Goal: Task Accomplishment & Management: Use online tool/utility

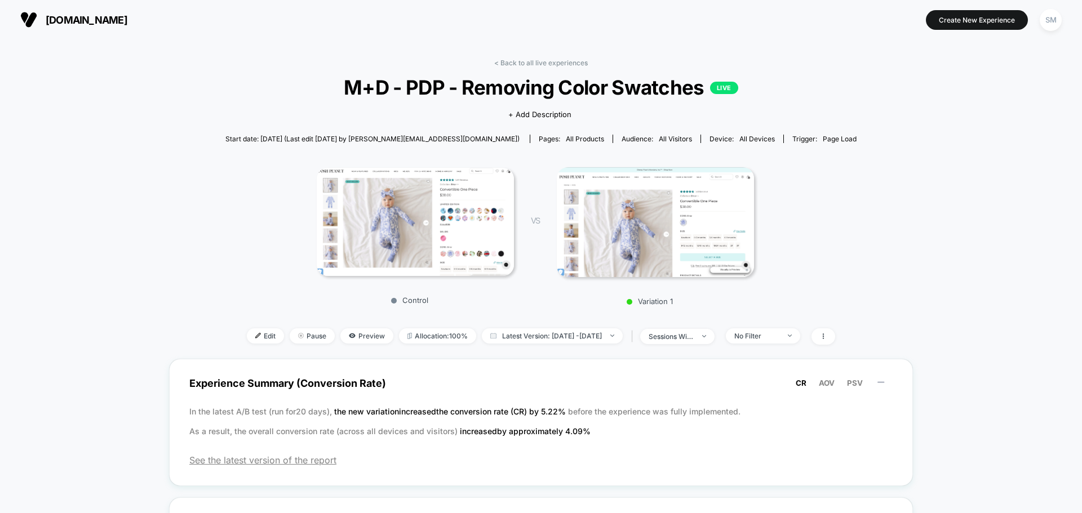
drag, startPoint x: 773, startPoint y: 96, endPoint x: 1071, endPoint y: 108, distance: 297.8
click at [247, 342] on span "Edit" at bounding box center [265, 336] width 37 height 15
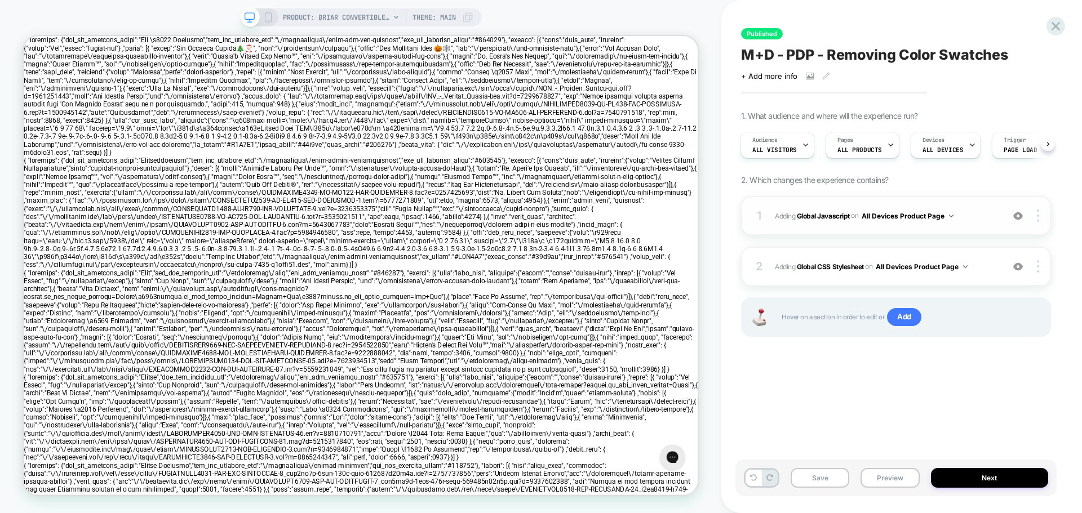
click at [768, 208] on div "1 Adding Global Javascript on All Devices Product Page Add Before Add After Tar…" at bounding box center [896, 215] width 310 height 39
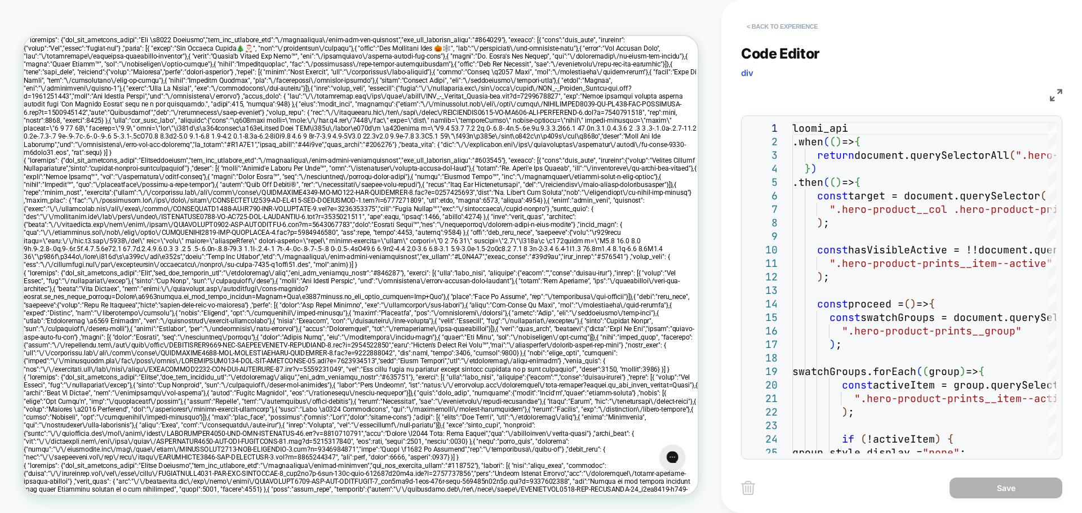
click at [752, 28] on button "< Back to experience" at bounding box center [782, 26] width 82 height 18
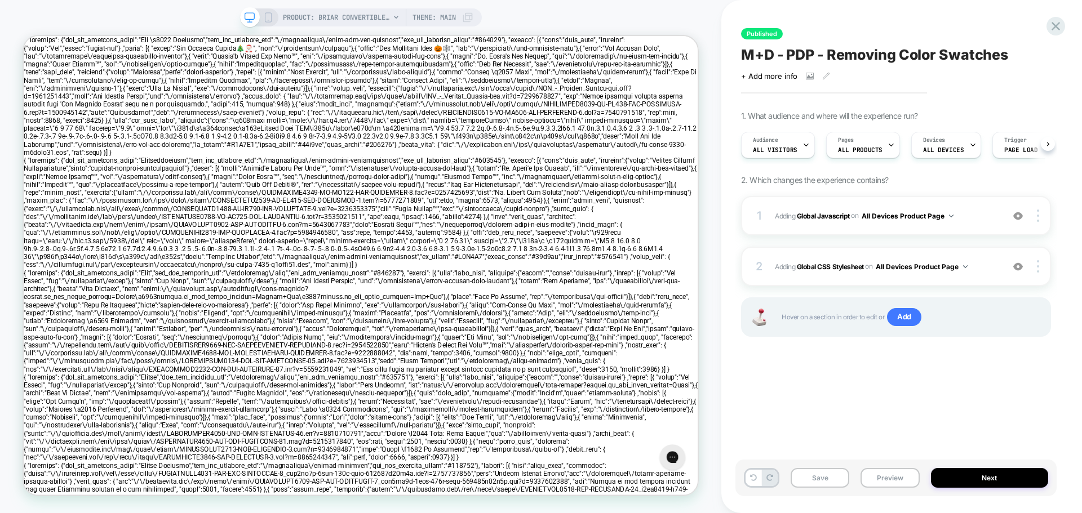
scroll to position [0, 1]
click at [935, 209] on button "All Devices Product Page" at bounding box center [908, 216] width 92 height 14
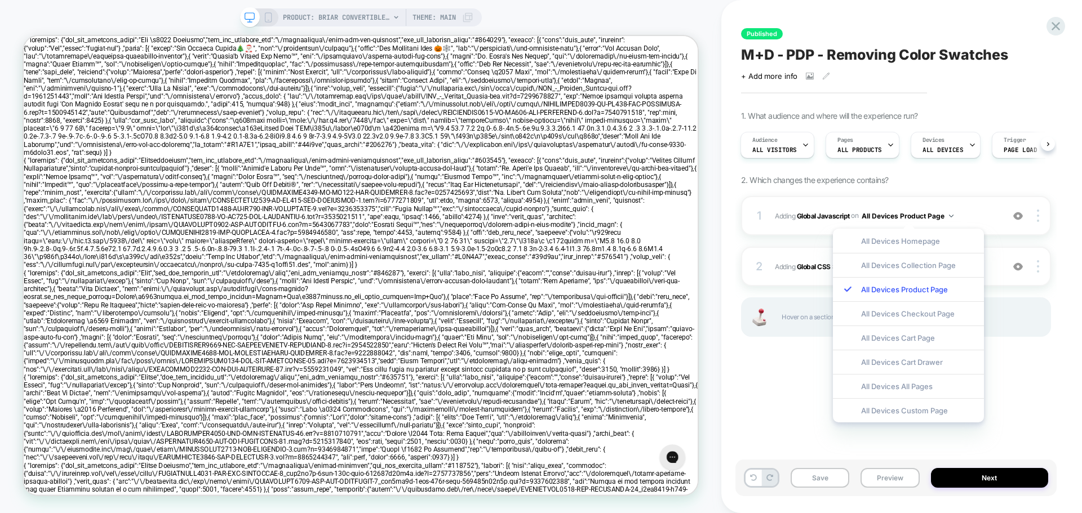
click at [767, 189] on div "1. What audience and where will the experience run? Audience All Visitors Pages…" at bounding box center [896, 238] width 310 height 254
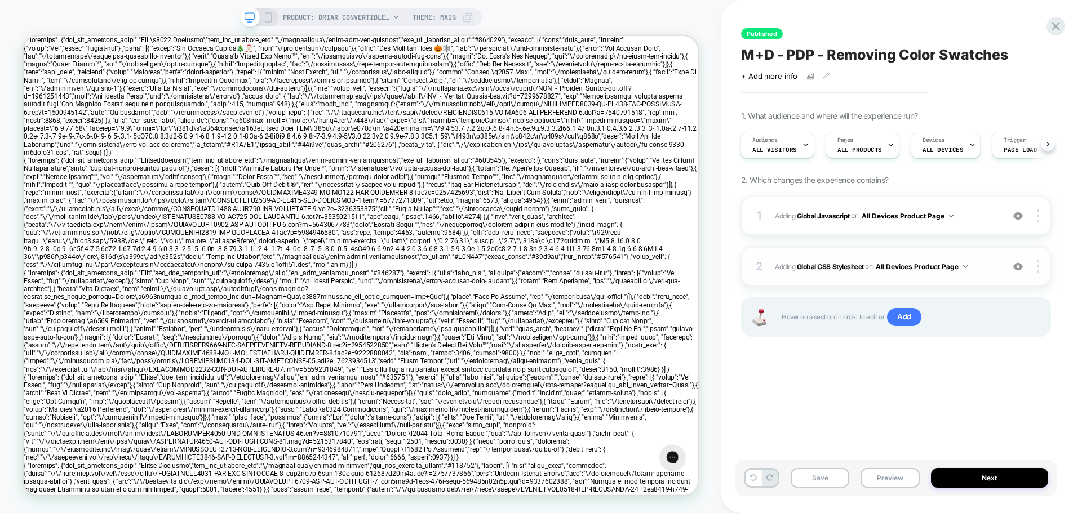
click at [773, 263] on div "2 Adding Global CSS Stylesheet on All Devices Product Page Add Before Add After…" at bounding box center [896, 266] width 310 height 39
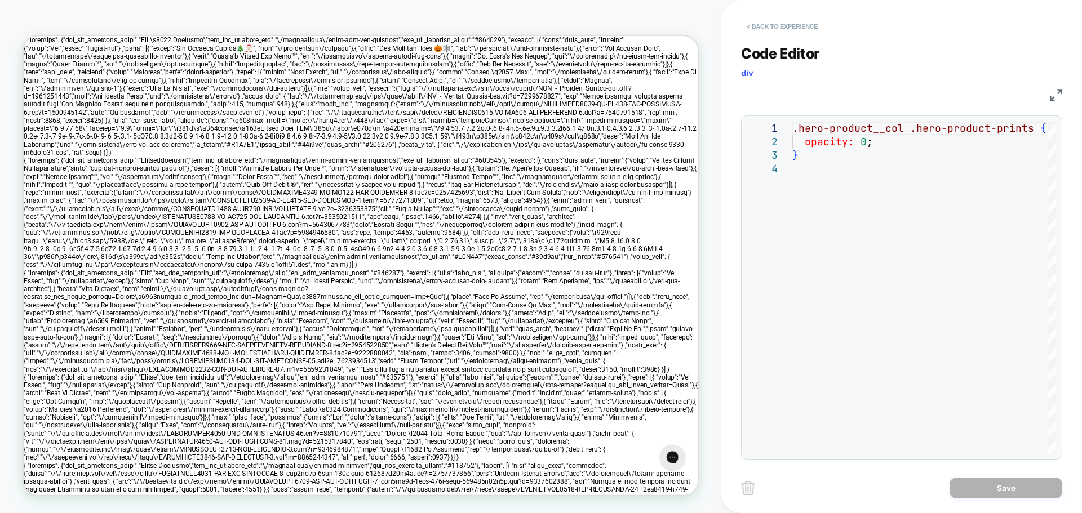
click at [774, 23] on button "< Back to experience" at bounding box center [782, 26] width 82 height 18
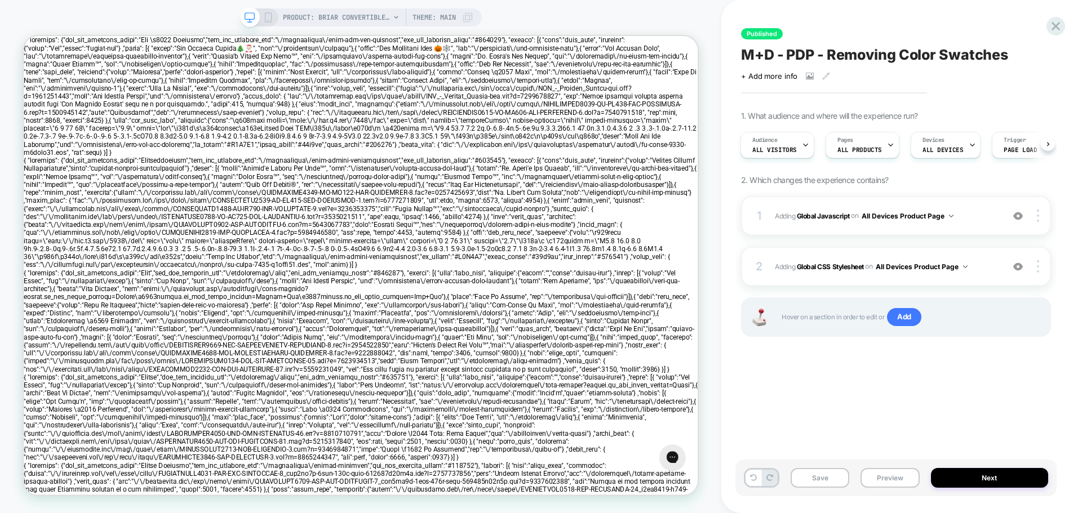
click at [269, 19] on icon at bounding box center [268, 17] width 10 height 10
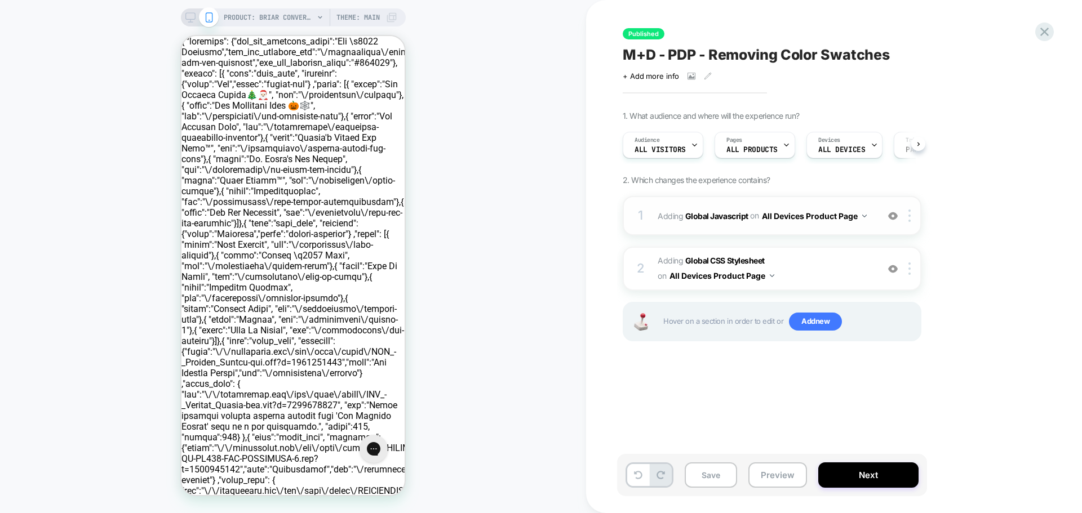
scroll to position [0, 1]
click at [644, 210] on div "1" at bounding box center [640, 216] width 11 height 23
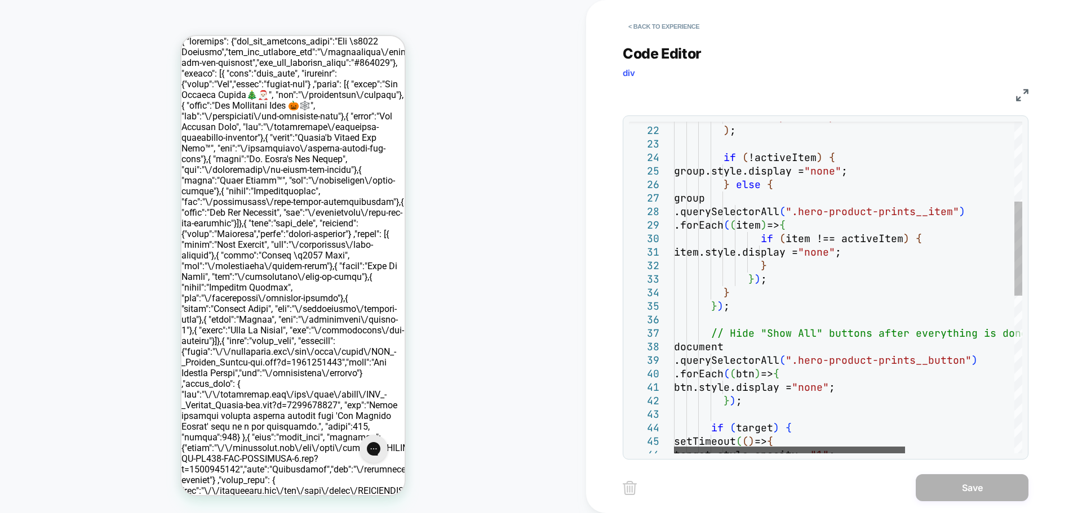
click at [759, 447] on div at bounding box center [789, 450] width 231 height 7
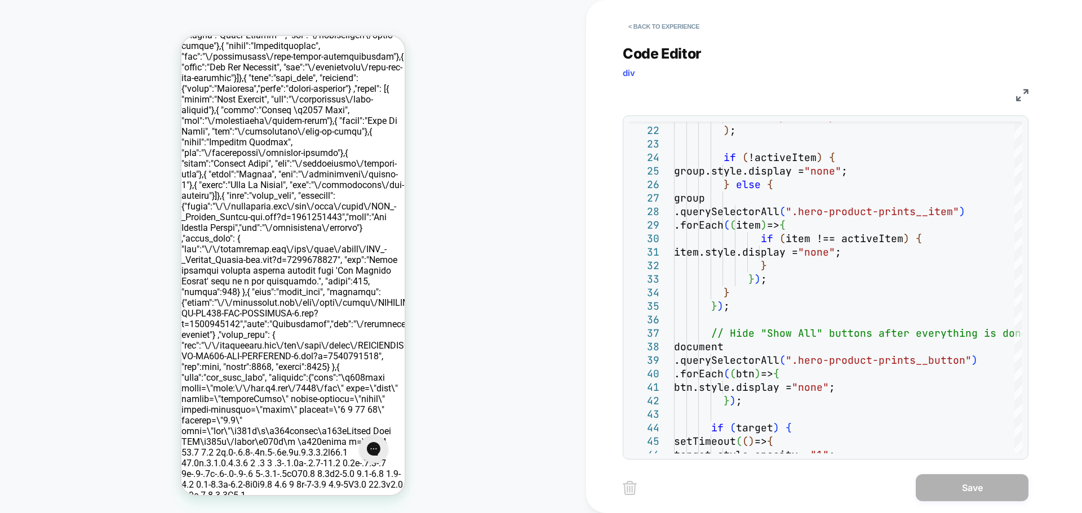
scroll to position [225, 0]
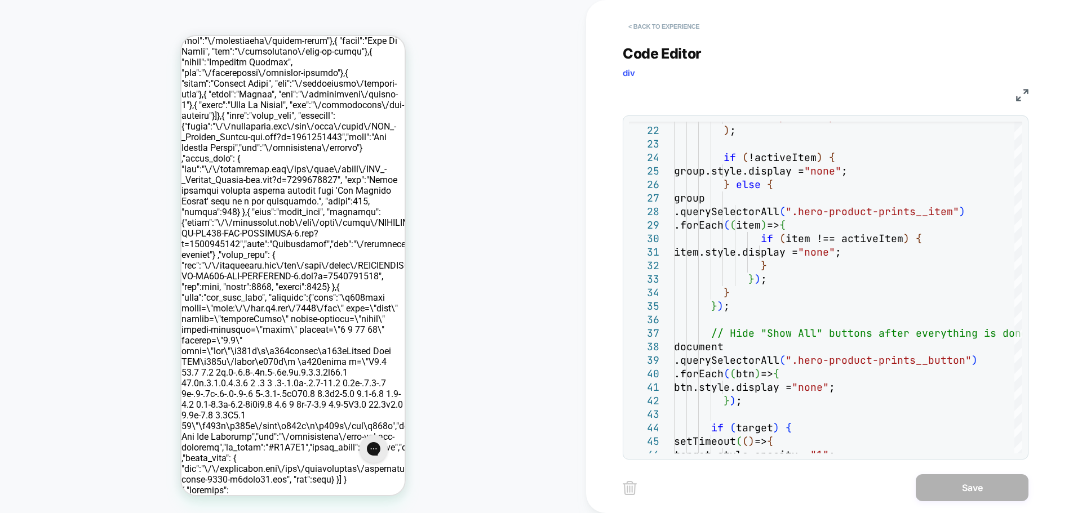
click at [643, 26] on button "< Back to experience" at bounding box center [664, 26] width 82 height 18
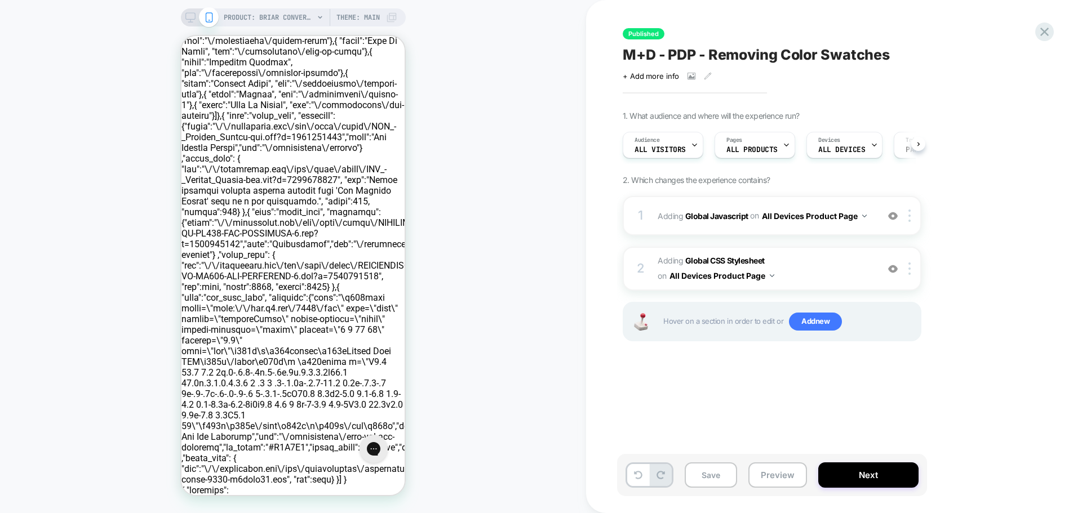
scroll to position [0, 1]
click at [188, 17] on icon at bounding box center [190, 17] width 10 height 10
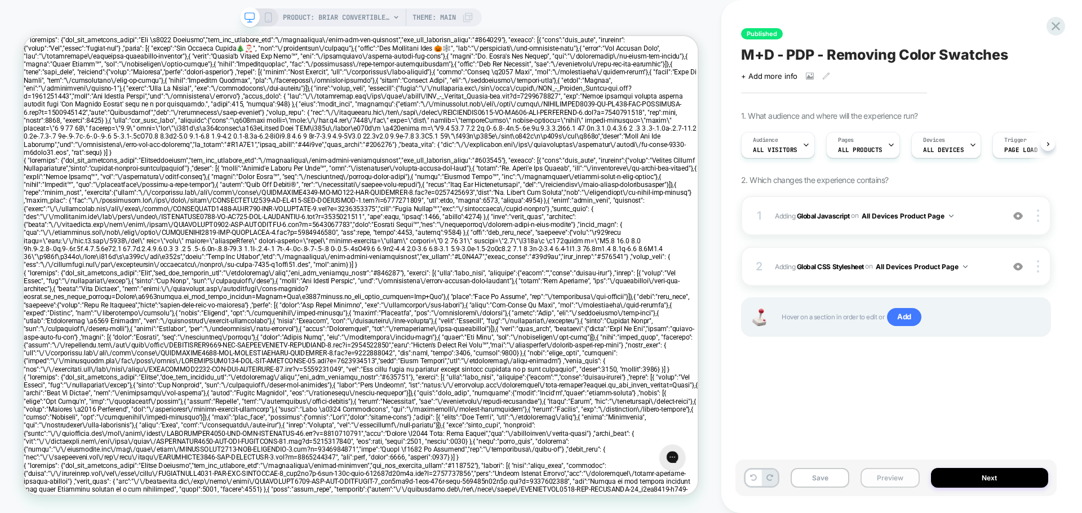
click at [885, 478] on button "Preview" at bounding box center [890, 478] width 59 height 20
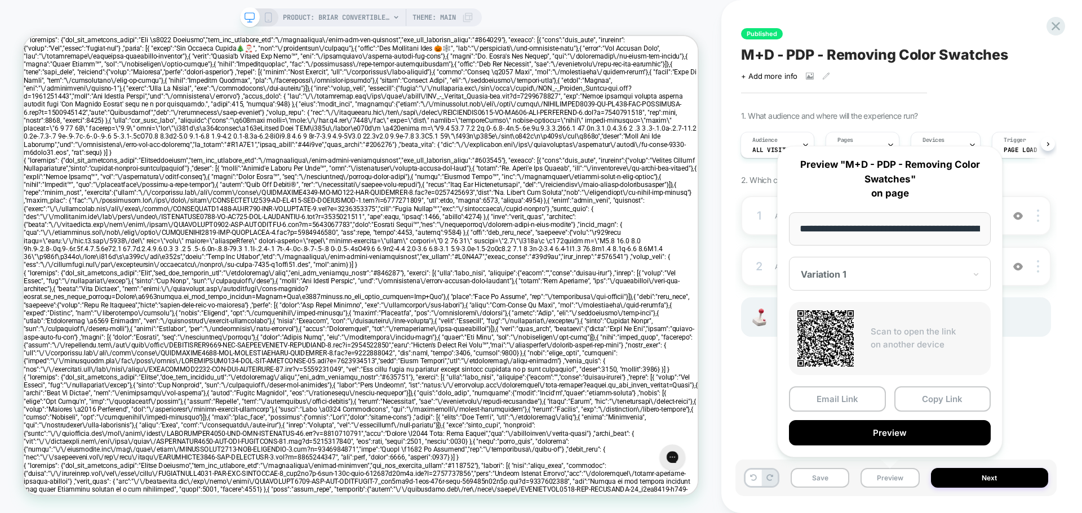
click at [927, 399] on button "Copy Link" at bounding box center [943, 399] width 97 height 25
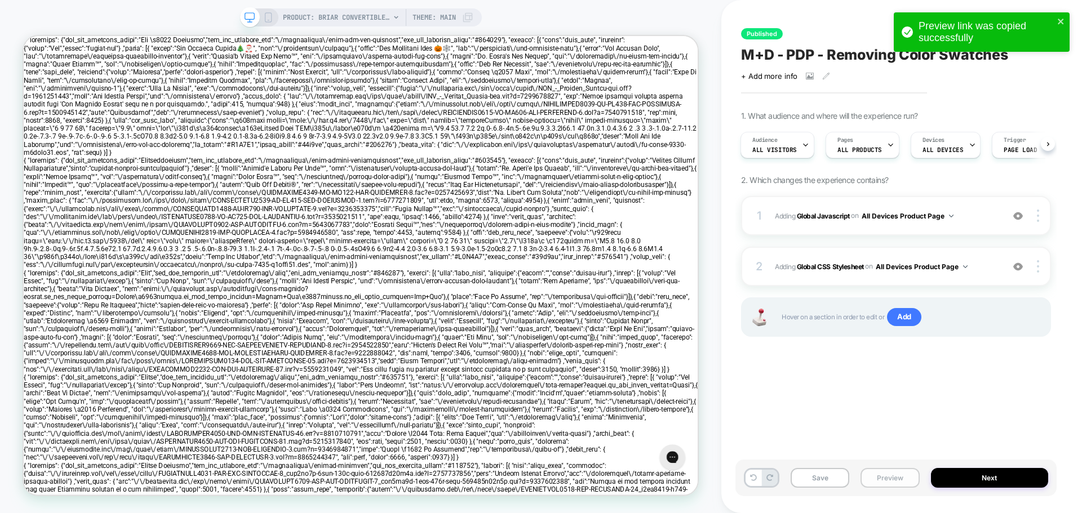
click at [900, 477] on button "Preview" at bounding box center [890, 478] width 59 height 20
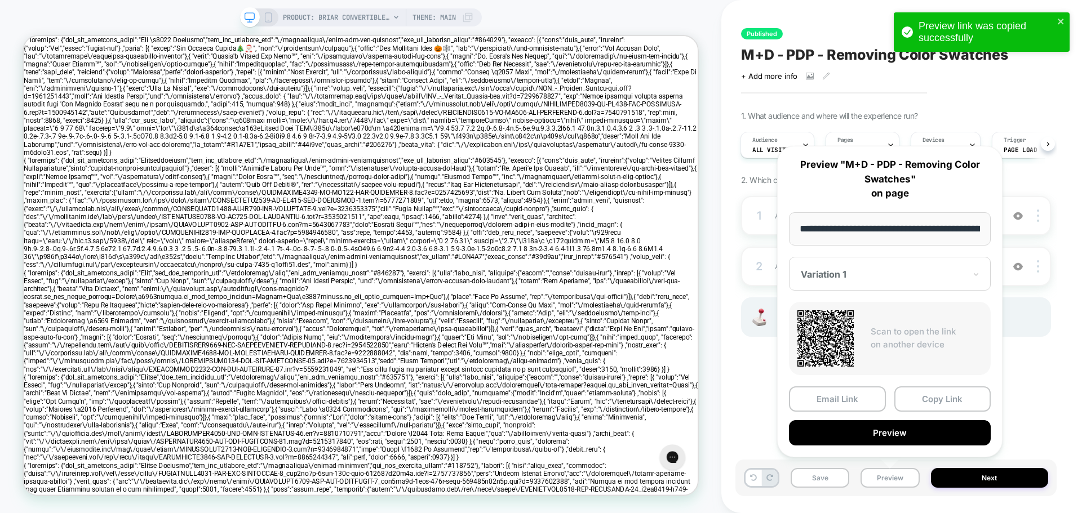
click at [911, 281] on div "Variation 1" at bounding box center [883, 275] width 167 height 14
drag, startPoint x: 856, startPoint y: 335, endPoint x: 875, endPoint y: 362, distance: 32.7
click at [856, 335] on div "CONTROL" at bounding box center [890, 334] width 191 height 20
click at [941, 401] on button "Copy Link" at bounding box center [943, 399] width 97 height 25
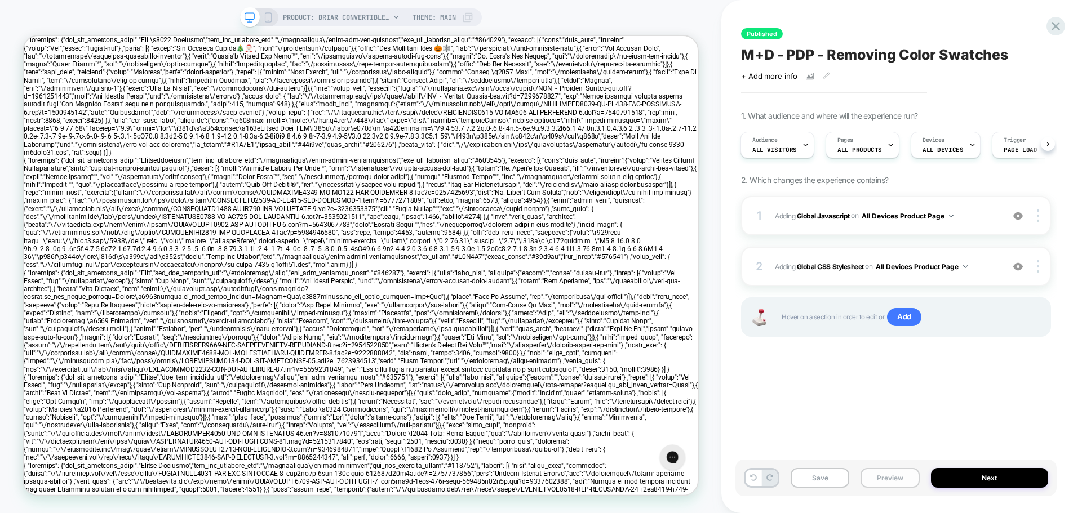
click at [895, 470] on button "Preview" at bounding box center [890, 478] width 59 height 20
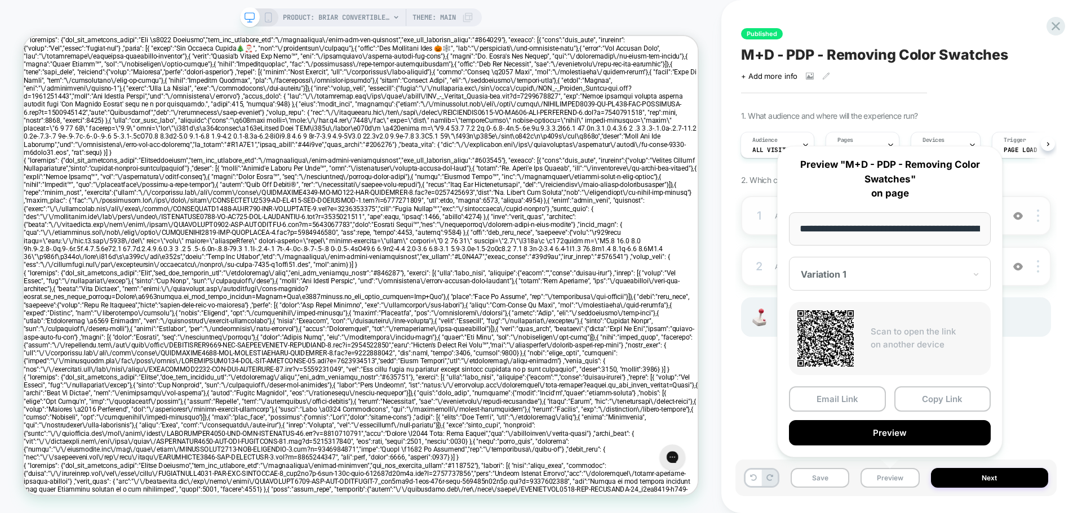
drag, startPoint x: 935, startPoint y: 404, endPoint x: 845, endPoint y: 234, distance: 192.1
click at [935, 404] on button "Copy Link" at bounding box center [943, 399] width 97 height 25
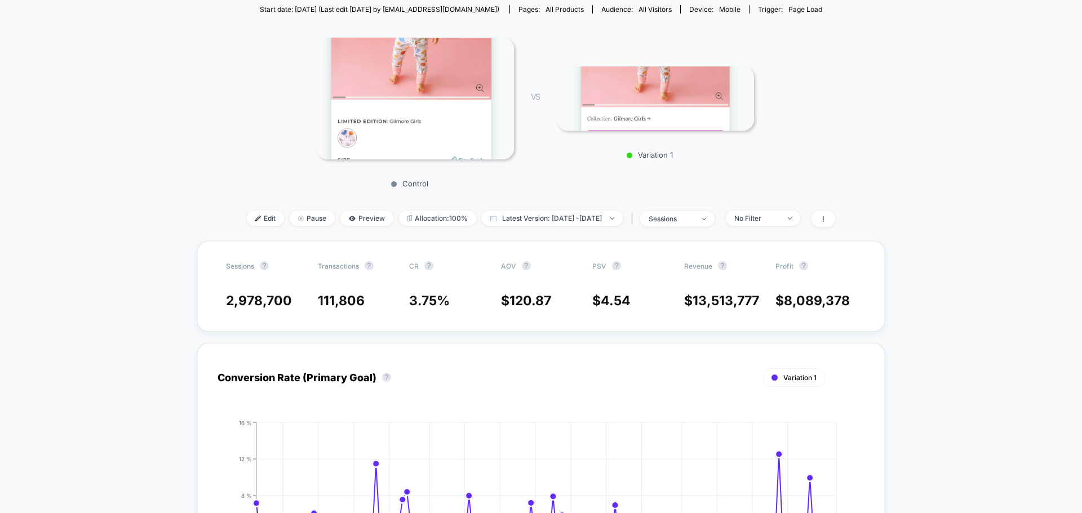
scroll to position [169, 0]
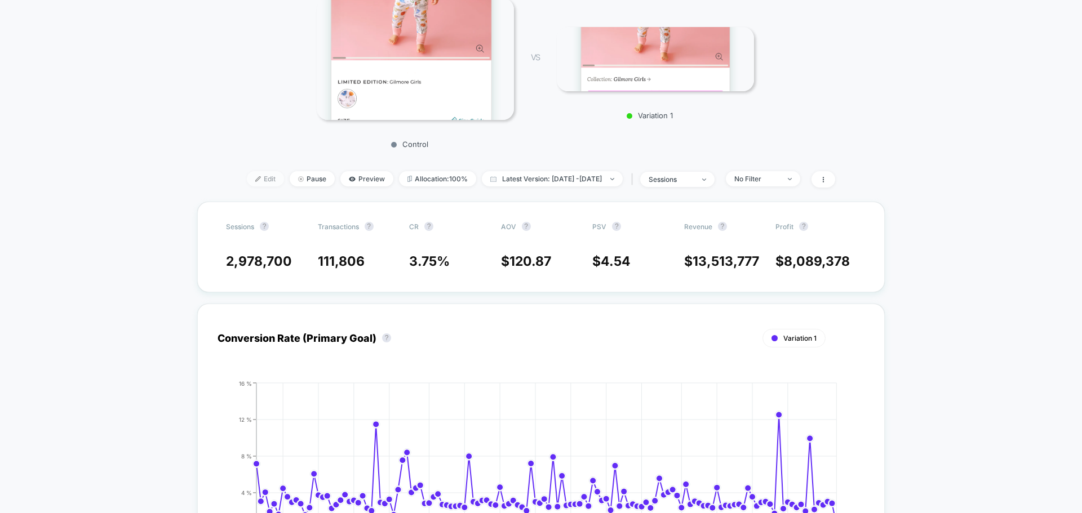
click at [251, 187] on span "Edit" at bounding box center [265, 178] width 37 height 15
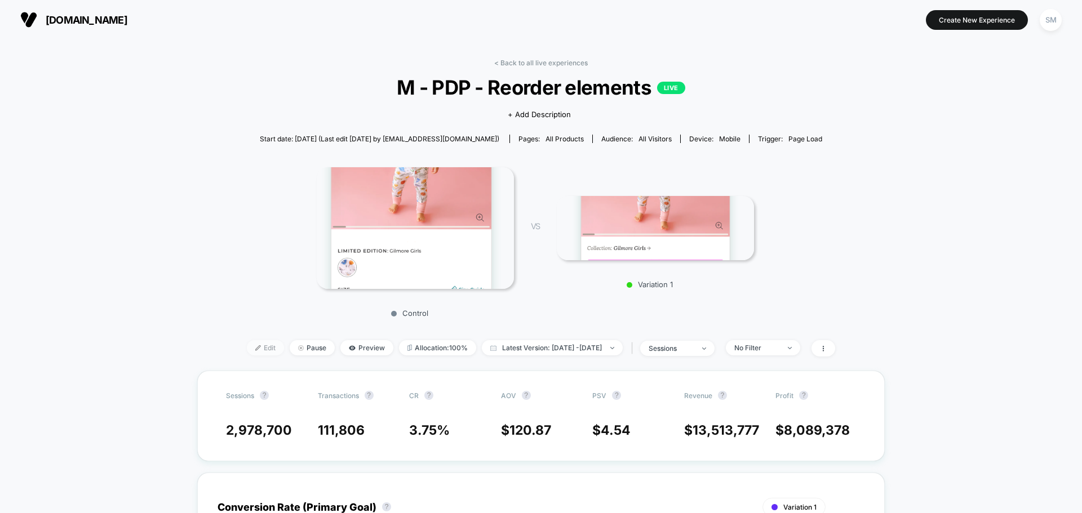
click at [247, 346] on span "Edit" at bounding box center [265, 347] width 37 height 15
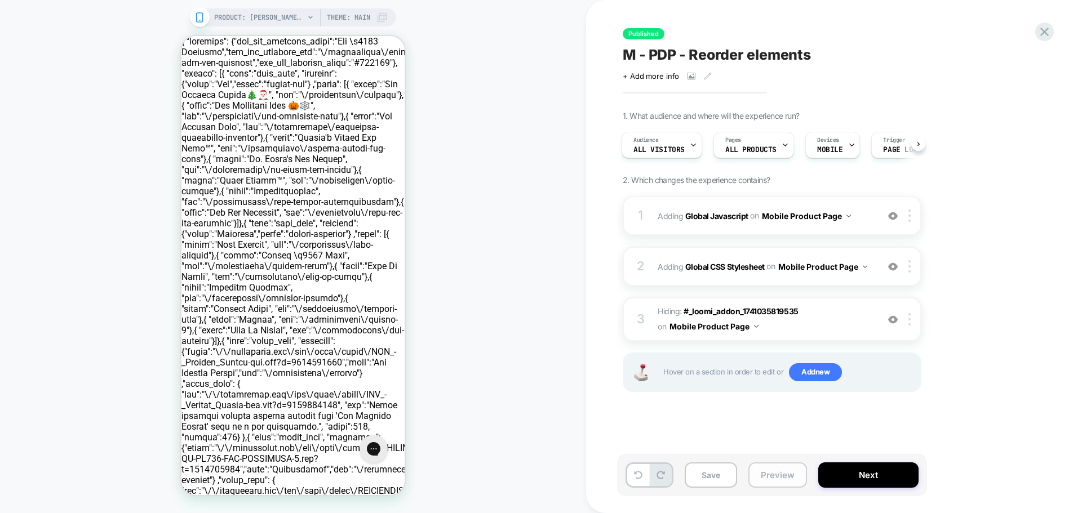
click at [769, 475] on button "Preview" at bounding box center [778, 475] width 59 height 25
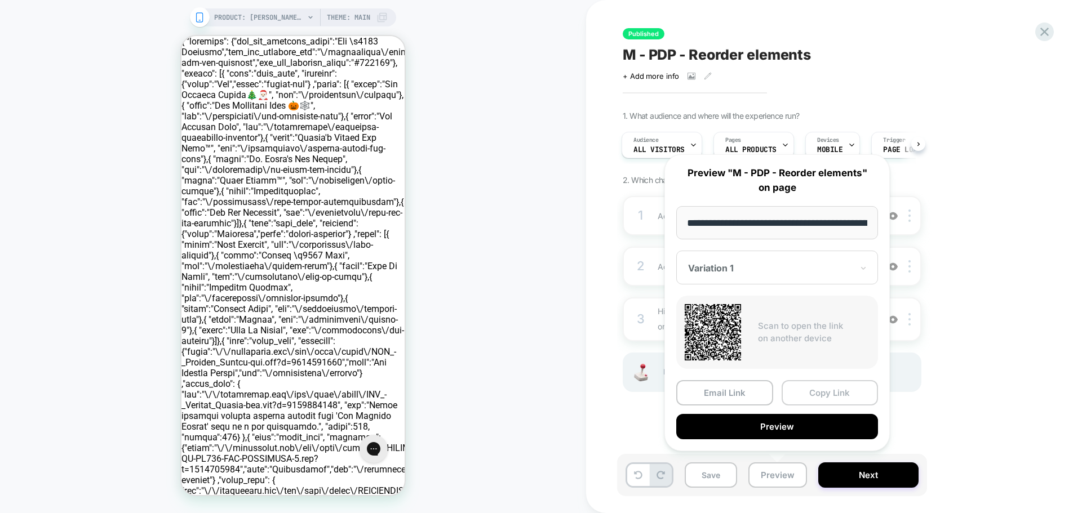
click at [817, 398] on button "Copy Link" at bounding box center [830, 392] width 97 height 25
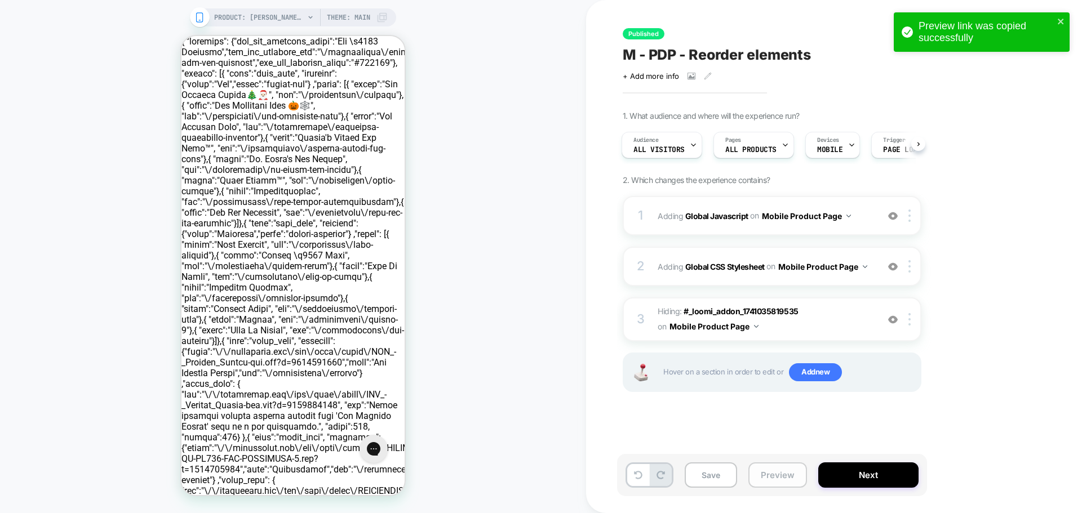
click at [766, 479] on button "Preview" at bounding box center [778, 475] width 59 height 25
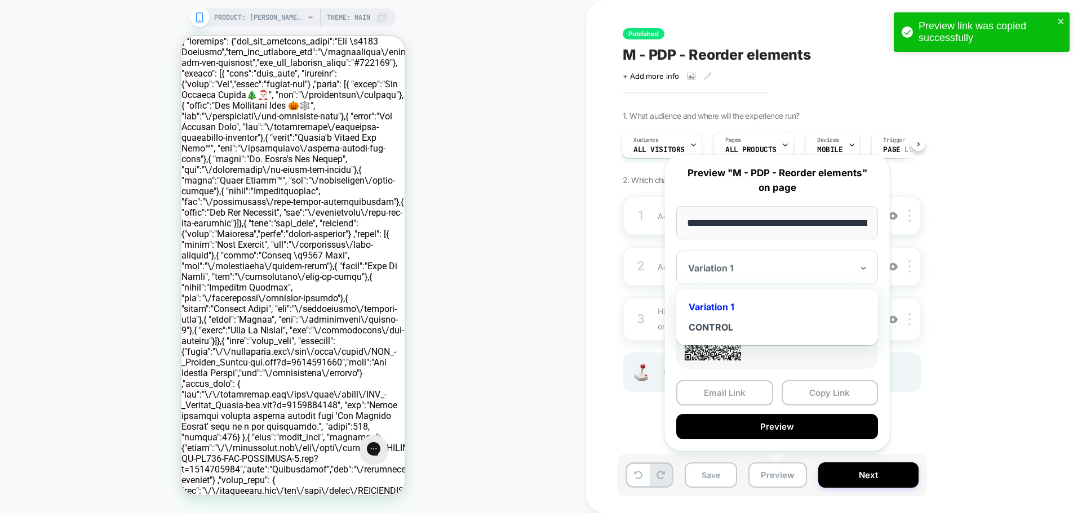
click at [741, 275] on div "Variation 1" at bounding box center [777, 268] width 202 height 34
drag, startPoint x: 732, startPoint y: 321, endPoint x: 784, endPoint y: 375, distance: 74.9
click at [732, 322] on div "CONTROL" at bounding box center [777, 327] width 191 height 20
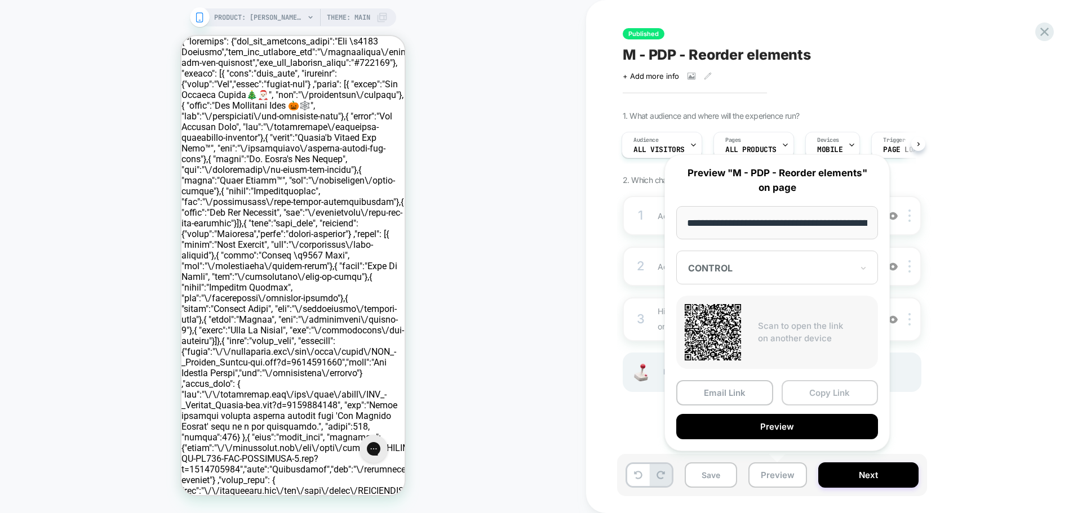
click at [820, 393] on button "Copy Link" at bounding box center [830, 392] width 97 height 25
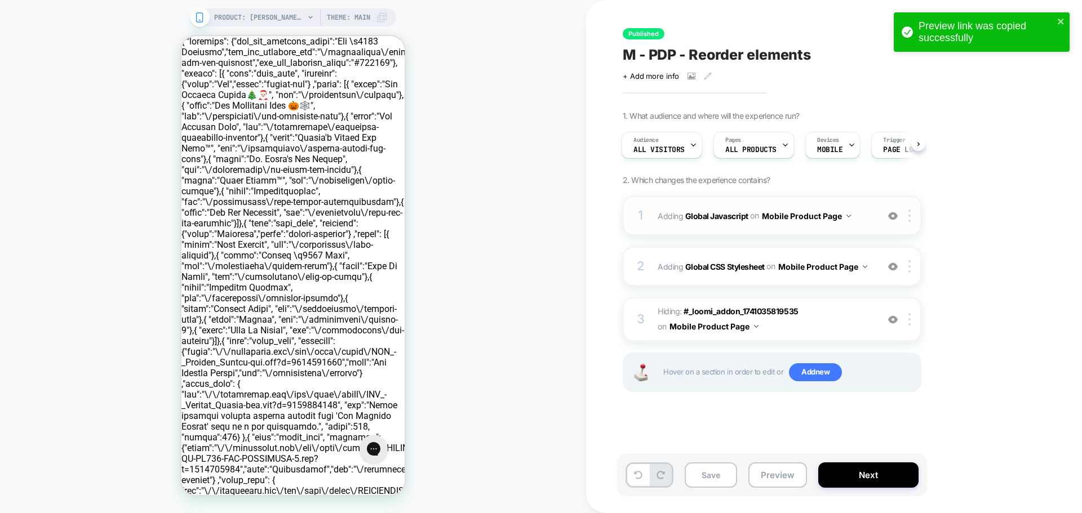
click at [661, 210] on span "Adding Global Javascript on Mobile Product Page" at bounding box center [765, 216] width 215 height 16
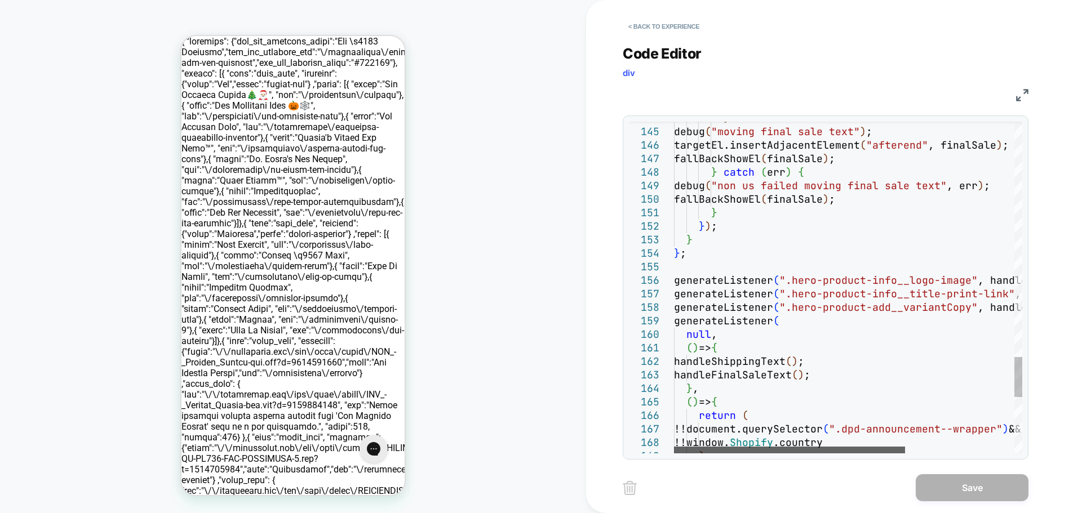
click at [785, 447] on div at bounding box center [789, 450] width 231 height 7
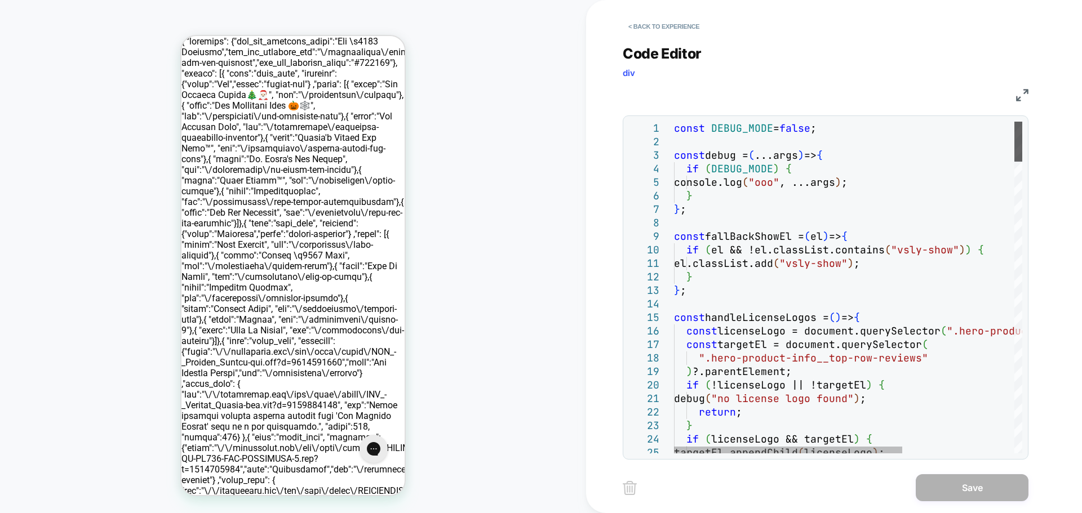
click at [1022, 127] on div at bounding box center [1019, 142] width 8 height 40
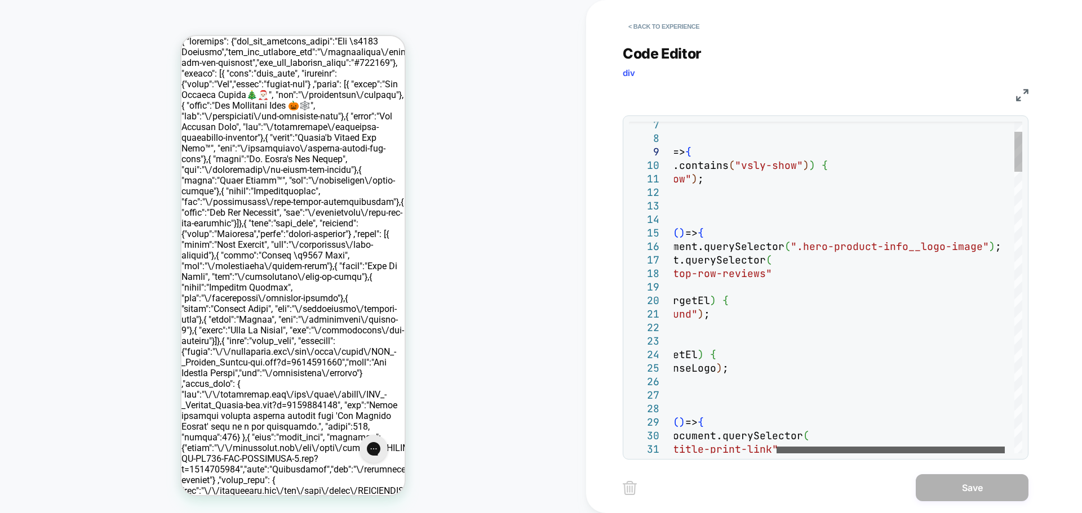
click at [861, 447] on div at bounding box center [891, 450] width 228 height 7
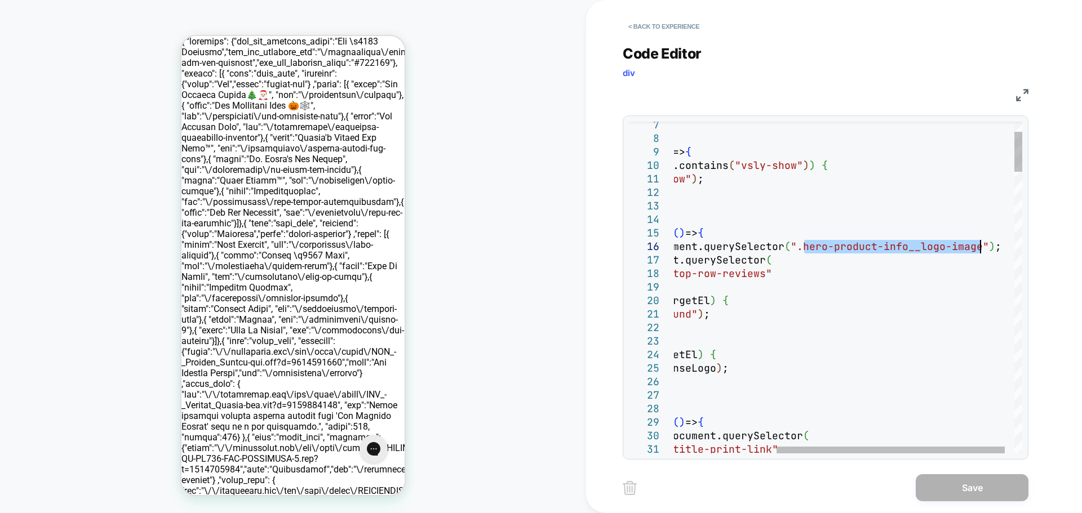
drag, startPoint x: 811, startPoint y: 246, endPoint x: 978, endPoint y: 247, distance: 167.4
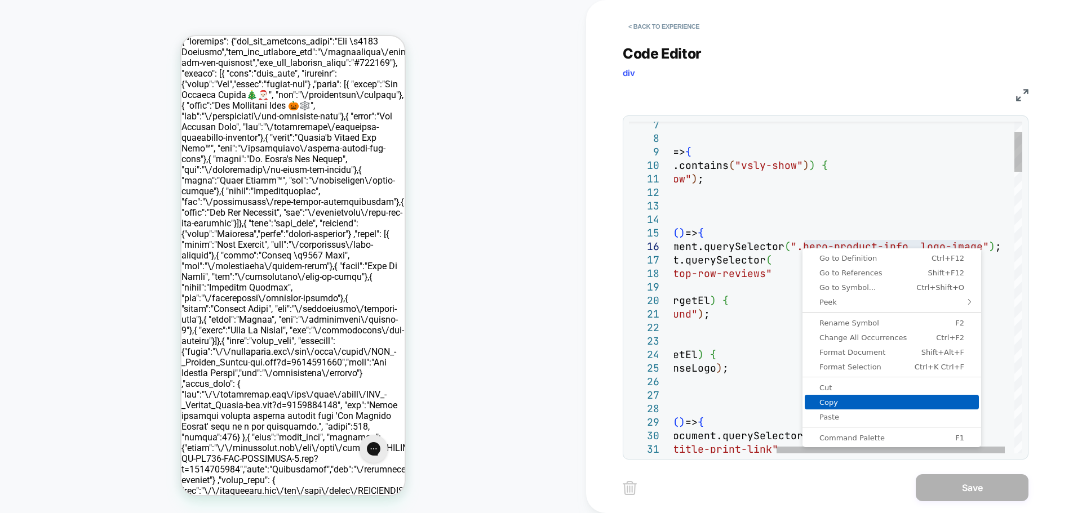
click at [836, 402] on span "Copy" at bounding box center [892, 402] width 174 height 7
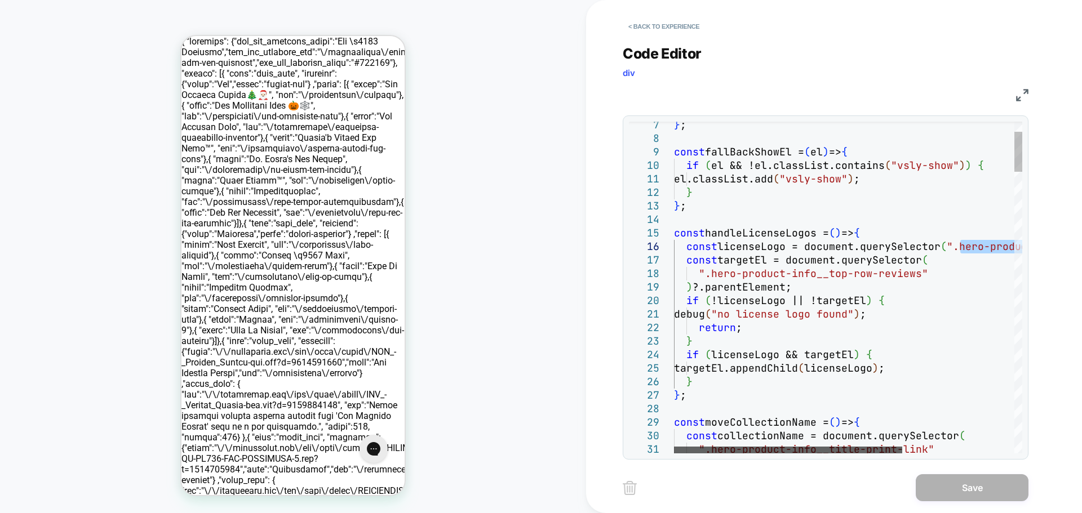
click at [692, 447] on div at bounding box center [788, 450] width 228 height 7
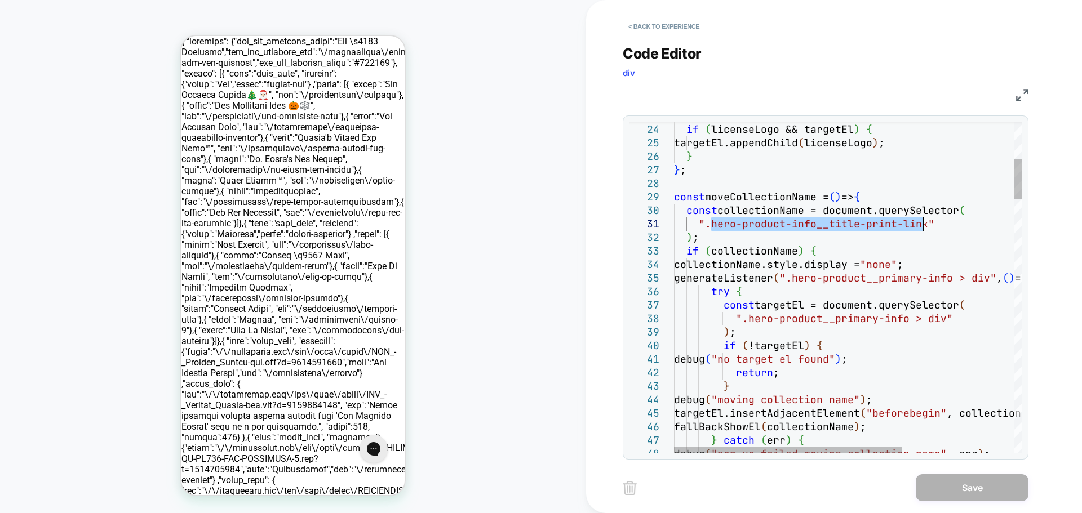
drag, startPoint x: 714, startPoint y: 224, endPoint x: 924, endPoint y: 220, distance: 210.3
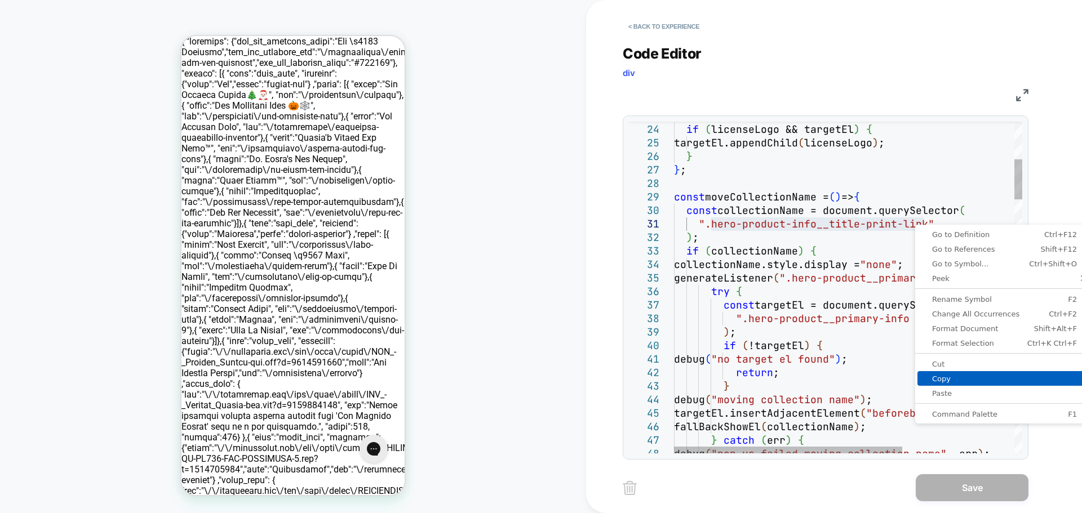
click at [957, 382] on span "Copy" at bounding box center [1005, 378] width 174 height 7
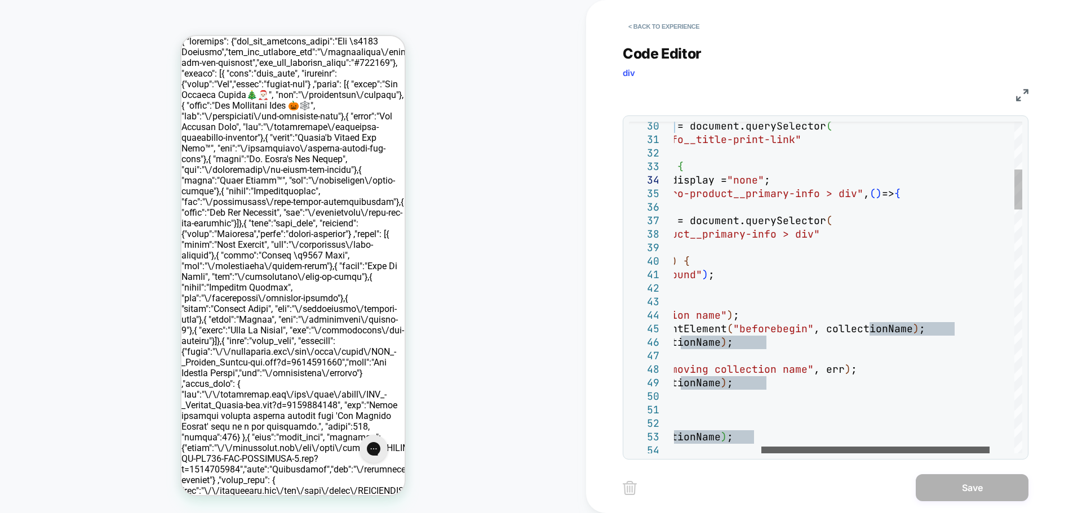
click at [803, 447] on div at bounding box center [875, 450] width 228 height 7
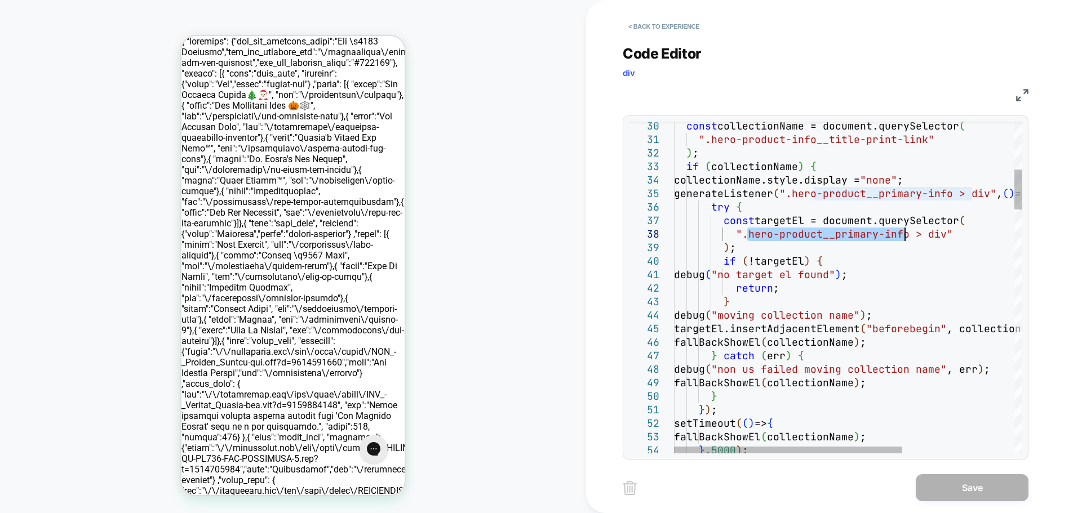
drag, startPoint x: 750, startPoint y: 237, endPoint x: 904, endPoint y: 235, distance: 153.9
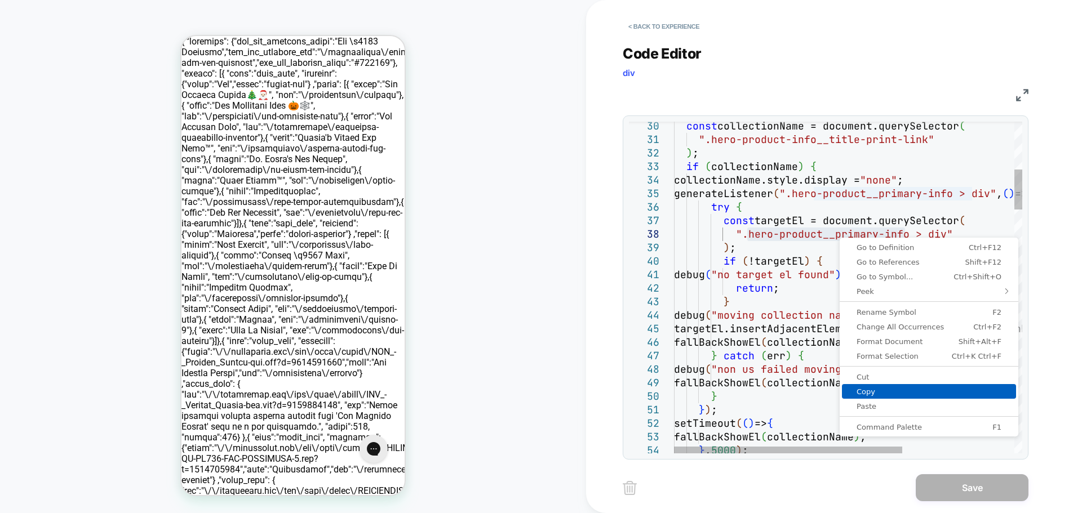
drag, startPoint x: 875, startPoint y: 393, endPoint x: 870, endPoint y: 388, distance: 8.0
click at [876, 393] on span "Copy" at bounding box center [929, 391] width 174 height 7
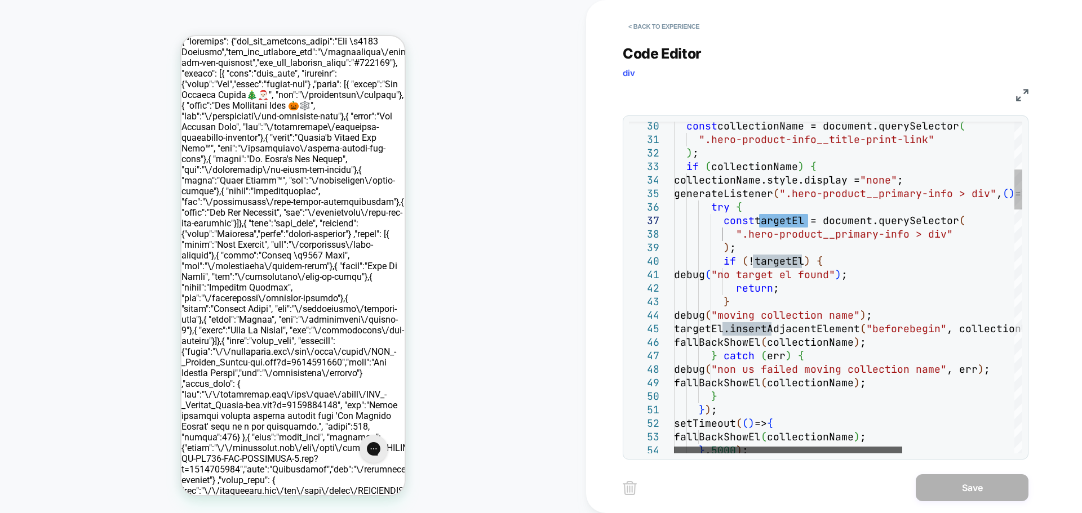
click at [821, 447] on div at bounding box center [788, 450] width 228 height 7
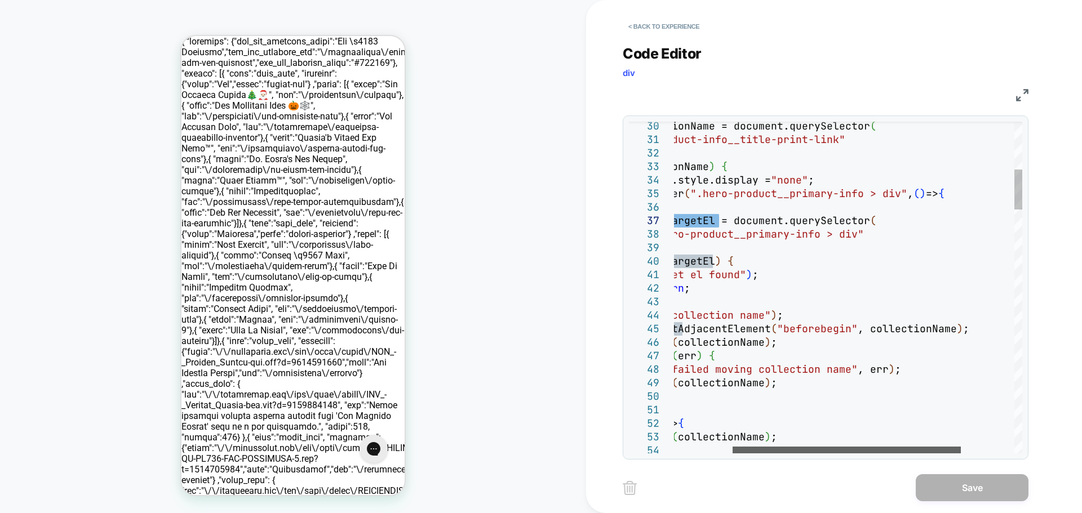
click at [891, 449] on div at bounding box center [847, 450] width 228 height 7
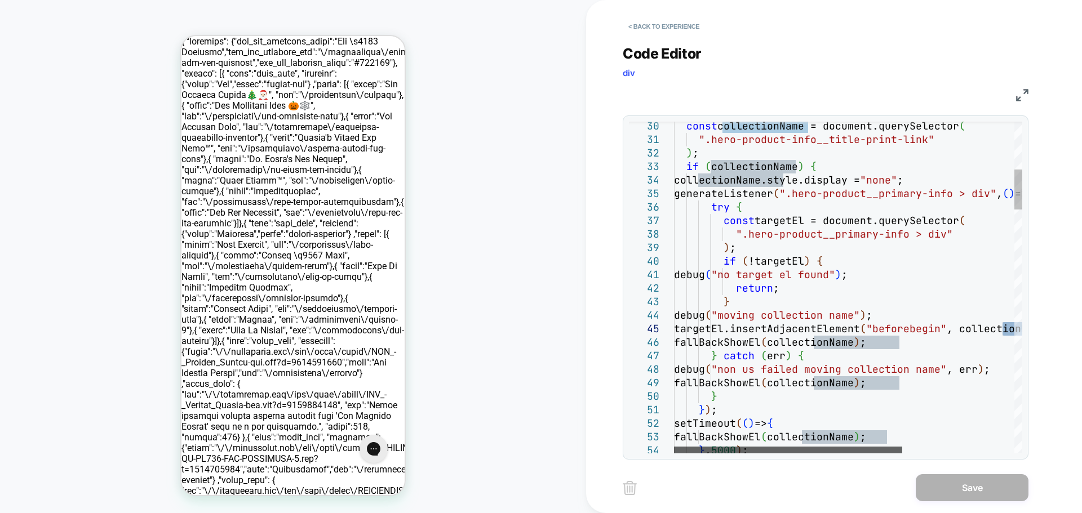
click at [746, 447] on div at bounding box center [788, 450] width 228 height 7
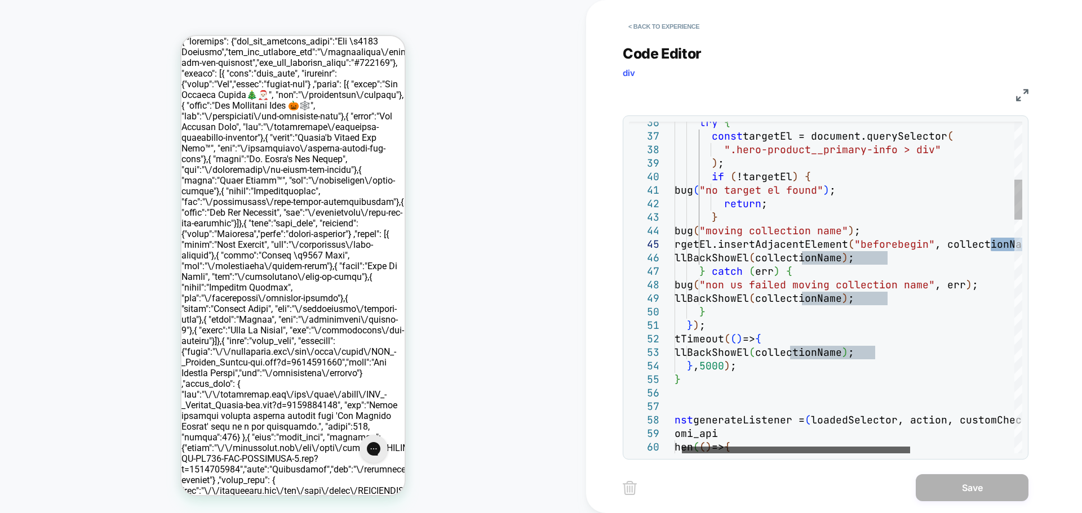
click at [772, 447] on div at bounding box center [796, 450] width 228 height 7
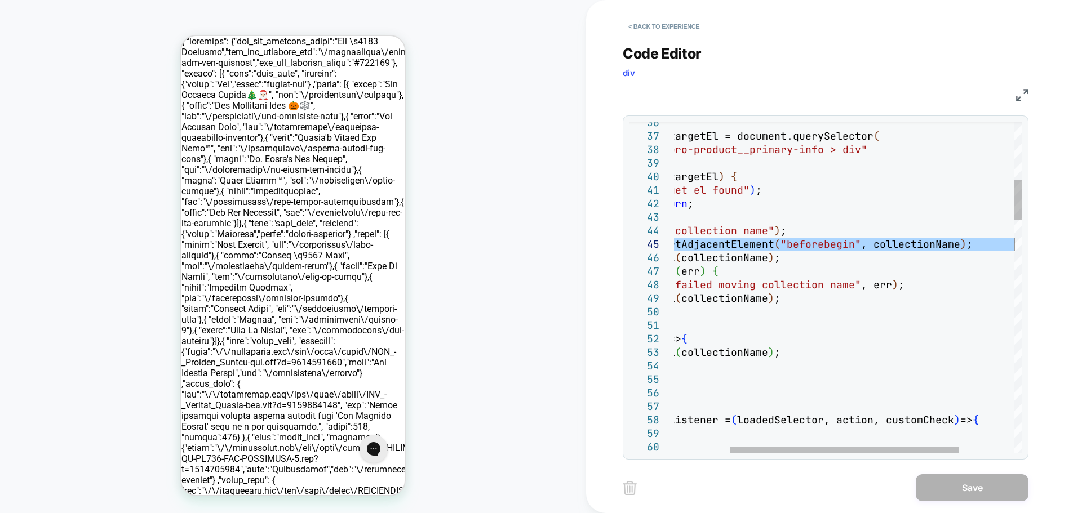
drag, startPoint x: 732, startPoint y: 247, endPoint x: 1017, endPoint y: 245, distance: 284.7
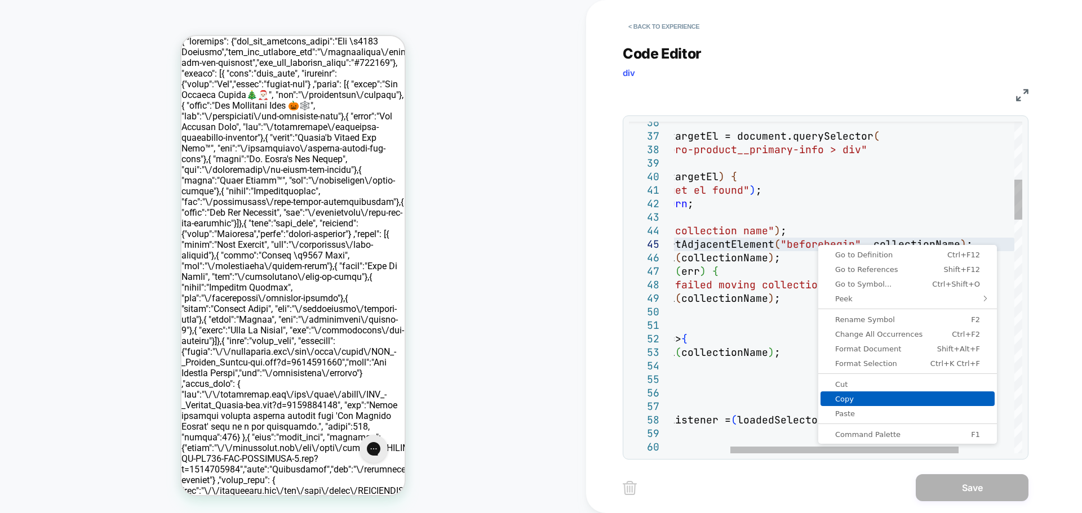
click at [849, 399] on span "Copy" at bounding box center [908, 399] width 174 height 7
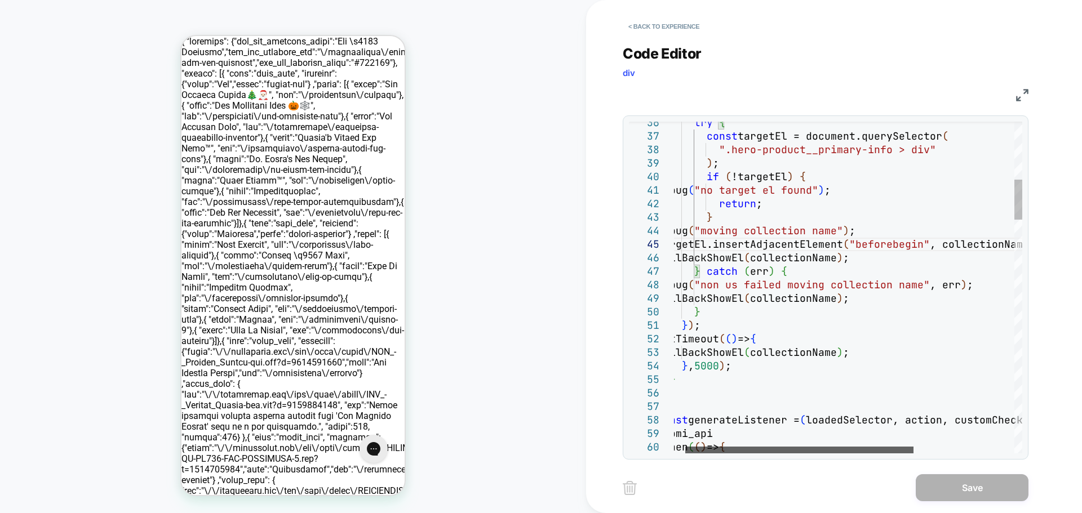
click at [799, 447] on div at bounding box center [799, 450] width 228 height 7
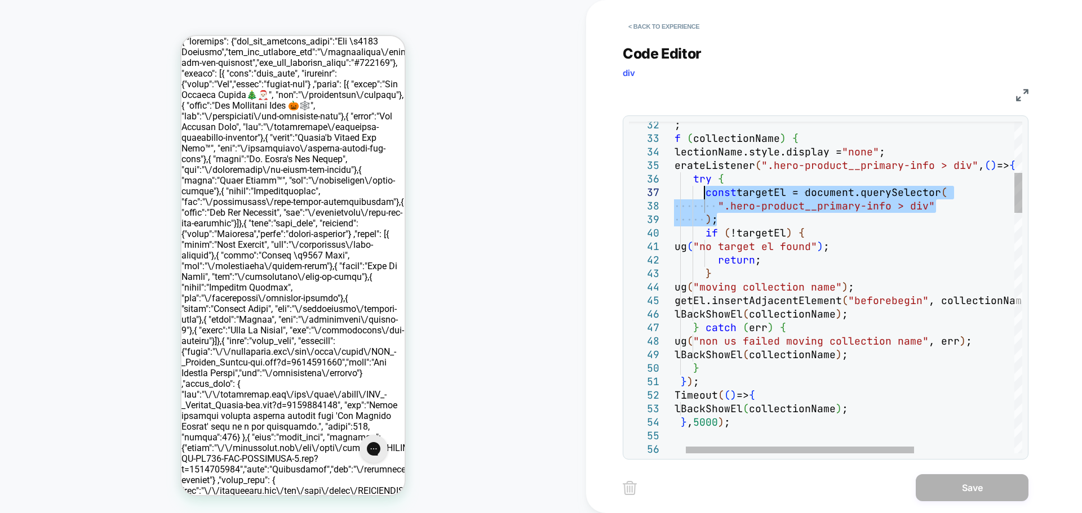
drag, startPoint x: 720, startPoint y: 218, endPoint x: 706, endPoint y: 191, distance: 30.5
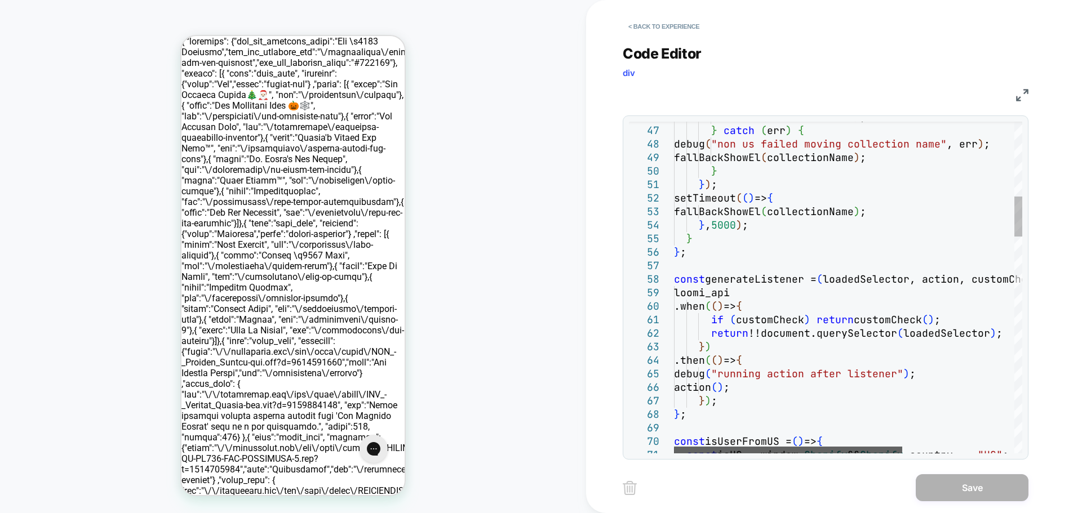
click at [780, 447] on div at bounding box center [788, 450] width 228 height 7
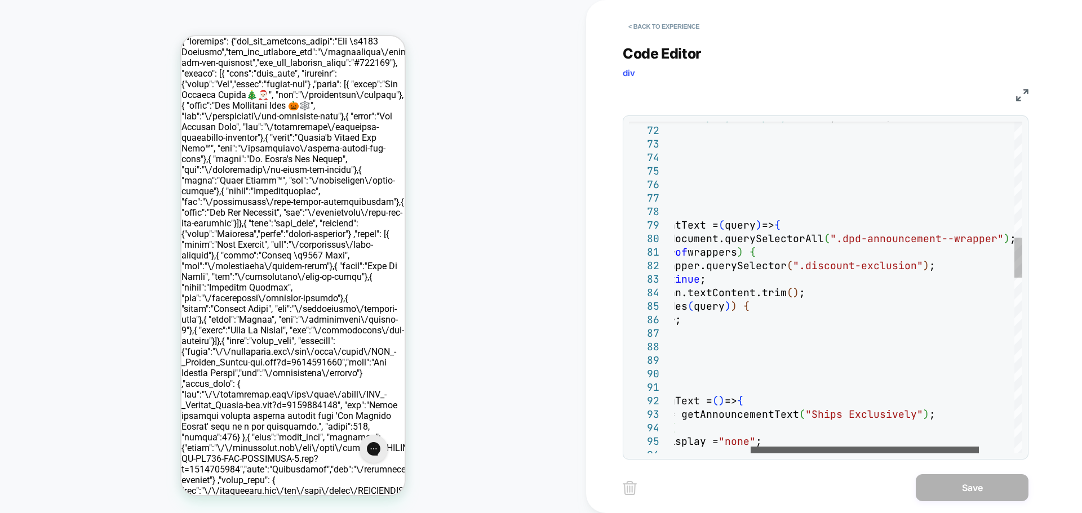
click at [848, 447] on div at bounding box center [865, 450] width 228 height 7
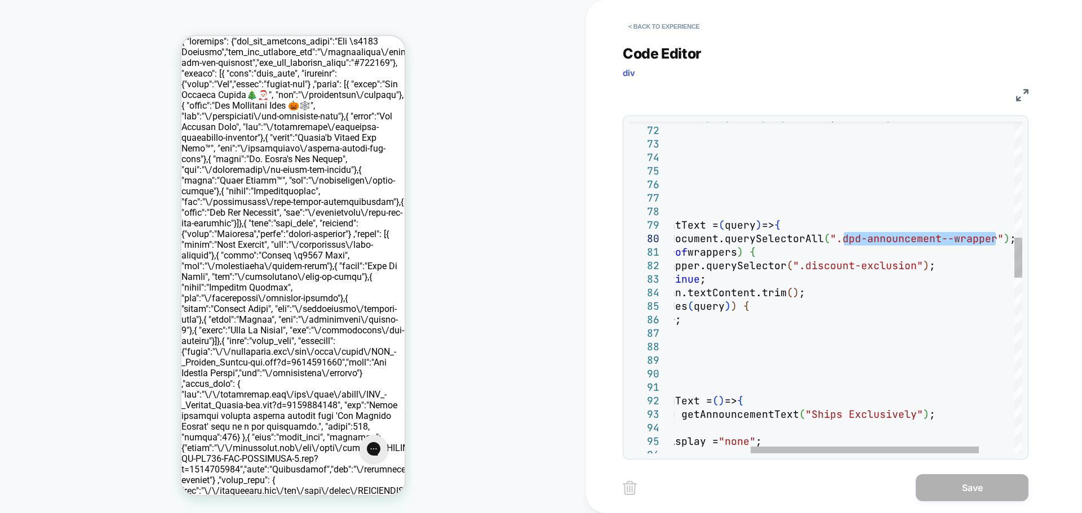
drag, startPoint x: 845, startPoint y: 238, endPoint x: 995, endPoint y: 238, distance: 150.5
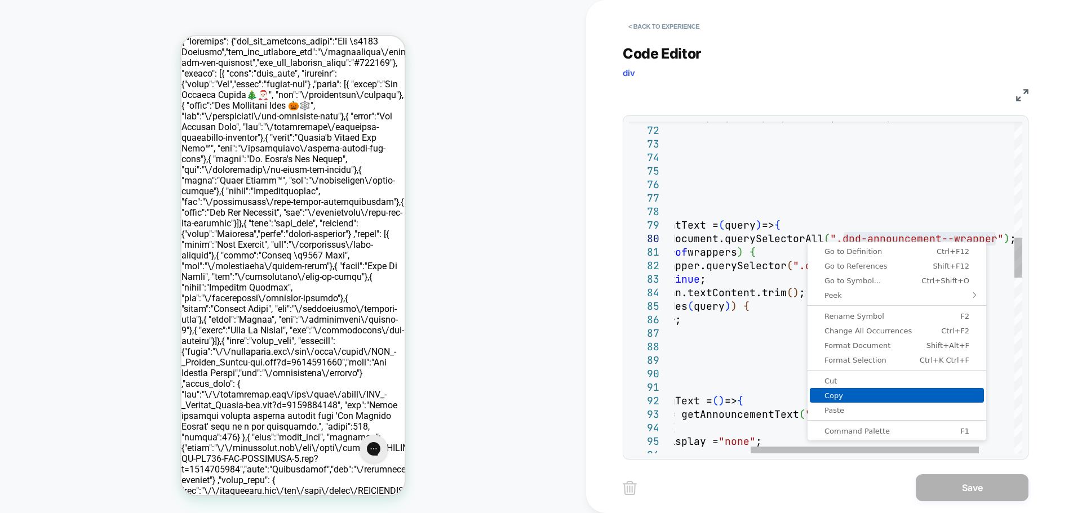
click at [885, 393] on span "Copy" at bounding box center [897, 395] width 174 height 7
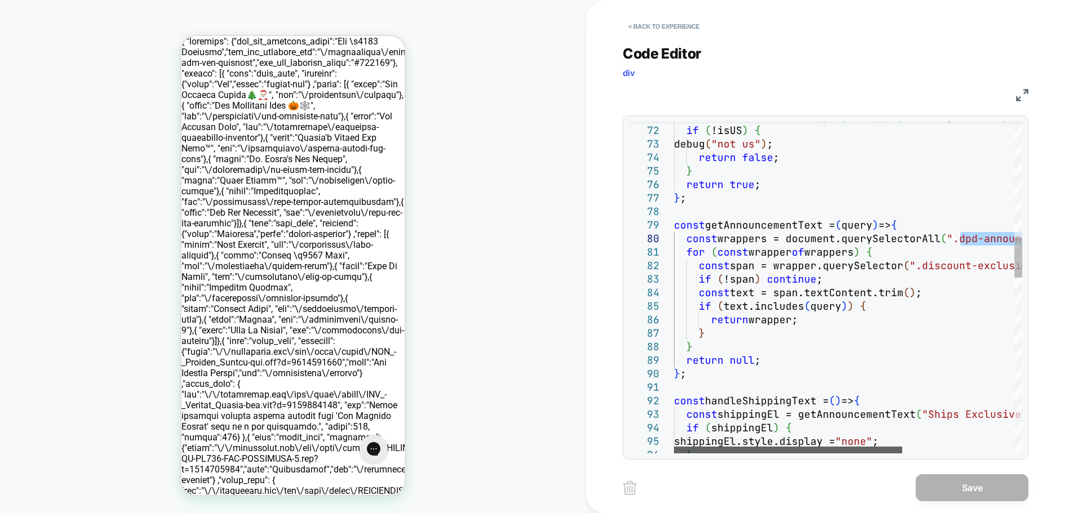
click at [719, 447] on div at bounding box center [788, 450] width 228 height 7
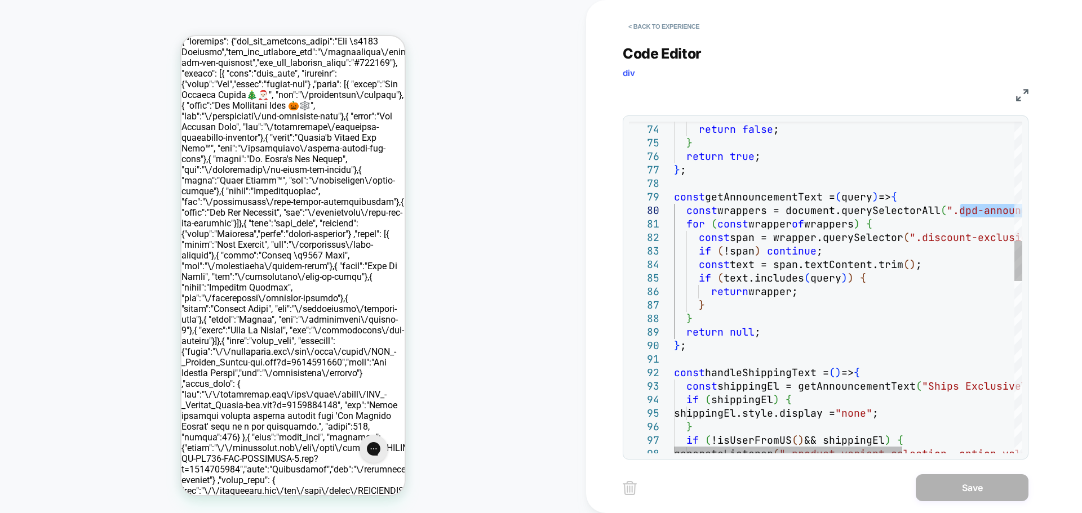
click at [755, 196] on div "debug ( "not us" ) ; return false ; } return true ; } ; const getAnnouncementTe…" at bounding box center [933, 505] width 519 height 2740
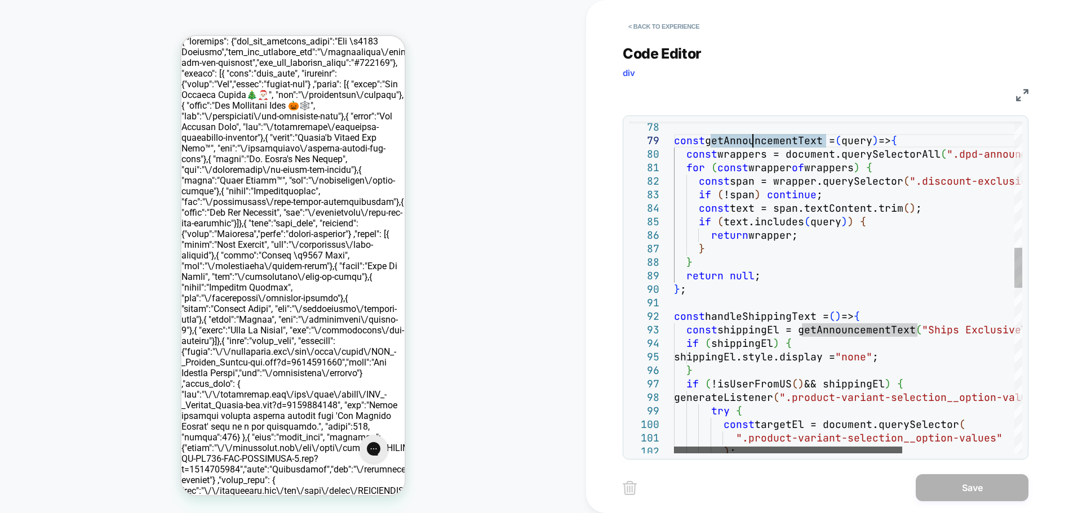
click at [802, 447] on div at bounding box center [788, 450] width 228 height 7
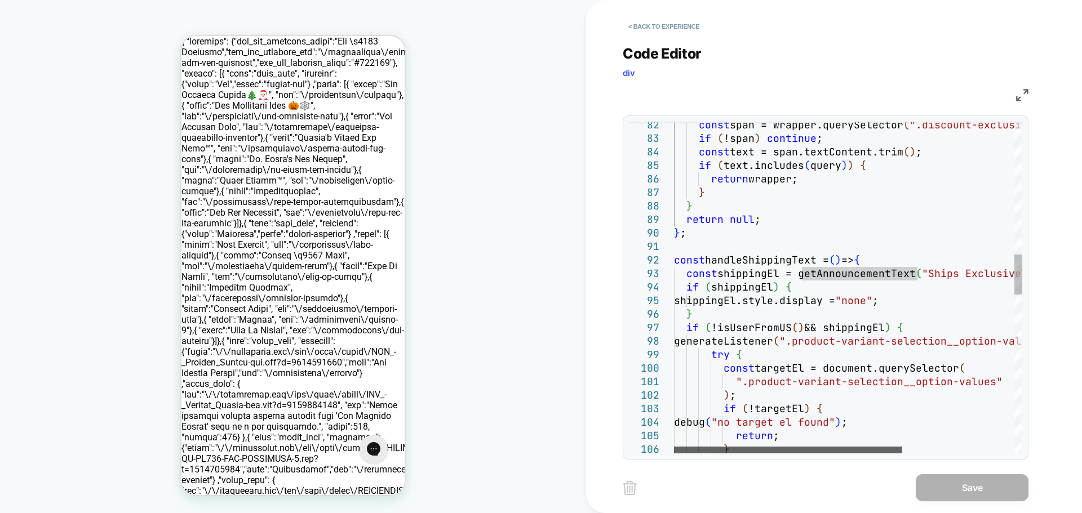
click at [788, 447] on div at bounding box center [788, 450] width 228 height 7
click at [754, 270] on div "const span = wrapper.querySelector ( ".discount-exclusion" ) ; if ( !span ) con…" at bounding box center [933, 393] width 519 height 2740
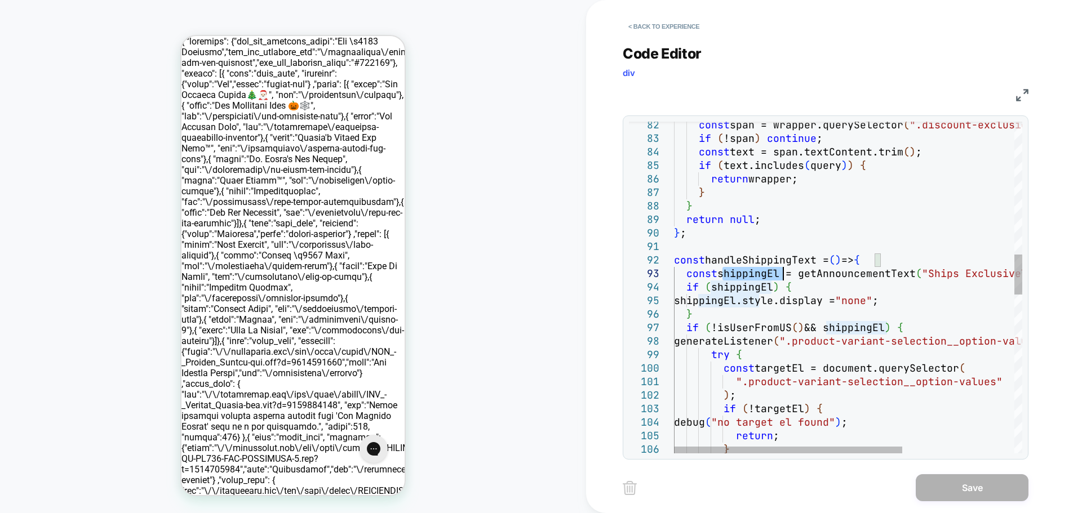
click at [754, 270] on div "const span = wrapper.querySelector ( ".discount-exclusion" ) ; if ( !span ) con…" at bounding box center [933, 393] width 519 height 2740
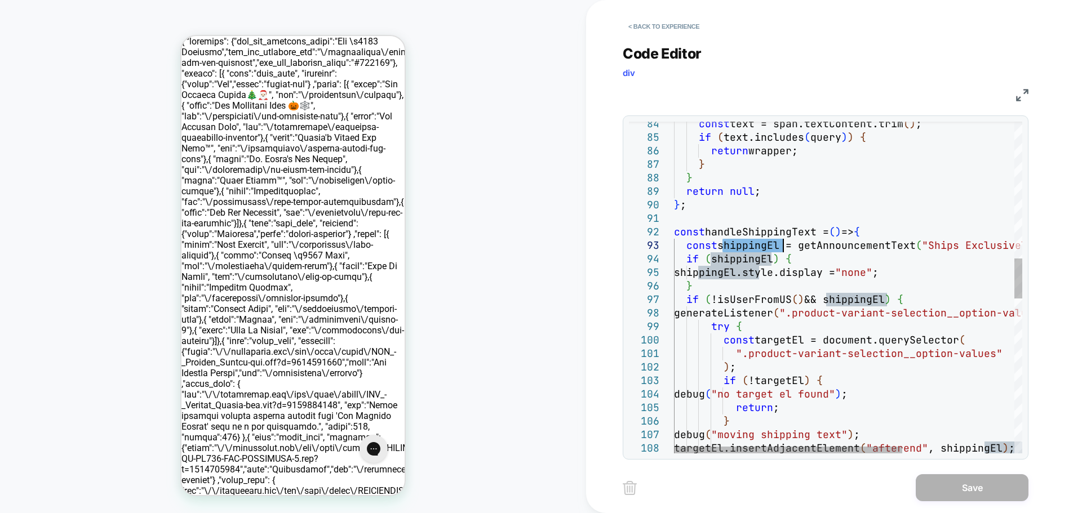
click at [765, 299] on div "const text = span.textContent.trim ( ) ; if ( text.includes ( query ) ) { retur…" at bounding box center [933, 364] width 519 height 2740
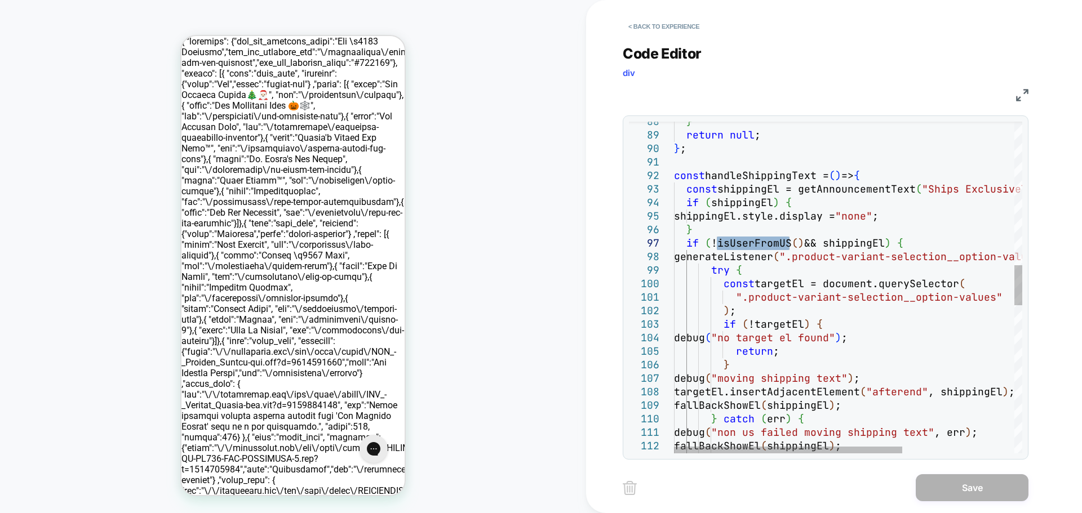
click at [857, 246] on div "} return null ; } ; const handleShippingText = ( ) => { const shippingEl = getA…" at bounding box center [933, 308] width 519 height 2740
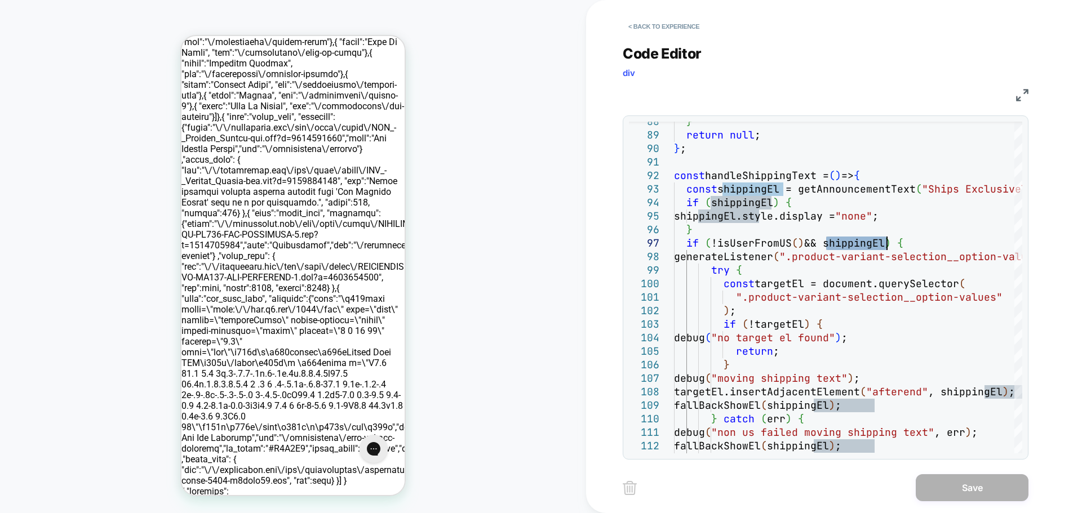
scroll to position [225, 0]
click at [741, 219] on div "} return null ; } ; const handleShippingText = ( ) => { const shippingEl = getA…" at bounding box center [933, 308] width 519 height 2740
click at [763, 242] on div "} return null ; } ; const handleShippingText = ( ) => { const shippingEl = getA…" at bounding box center [933, 308] width 519 height 2740
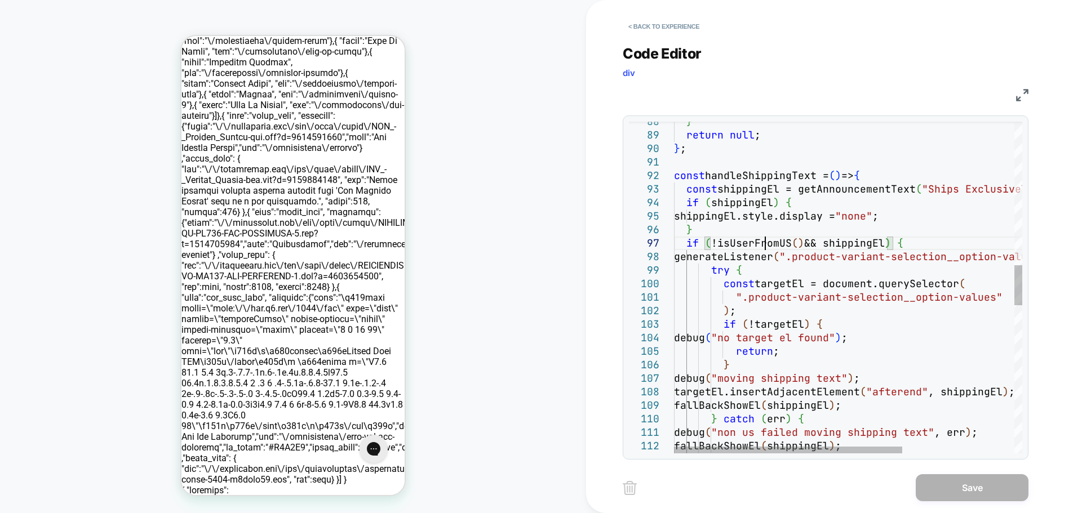
click at [763, 242] on div "} return null ; } ; const handleShippingText = ( ) => { const shippingEl = getA…" at bounding box center [933, 308] width 519 height 2740
click at [848, 246] on div "} return null ; } ; const handleShippingText = ( ) => { const shippingEl = getA…" at bounding box center [933, 308] width 519 height 2740
click at [849, 246] on div "} return null ; } ; const handleShippingText = ( ) => { const shippingEl = getA…" at bounding box center [933, 308] width 519 height 2740
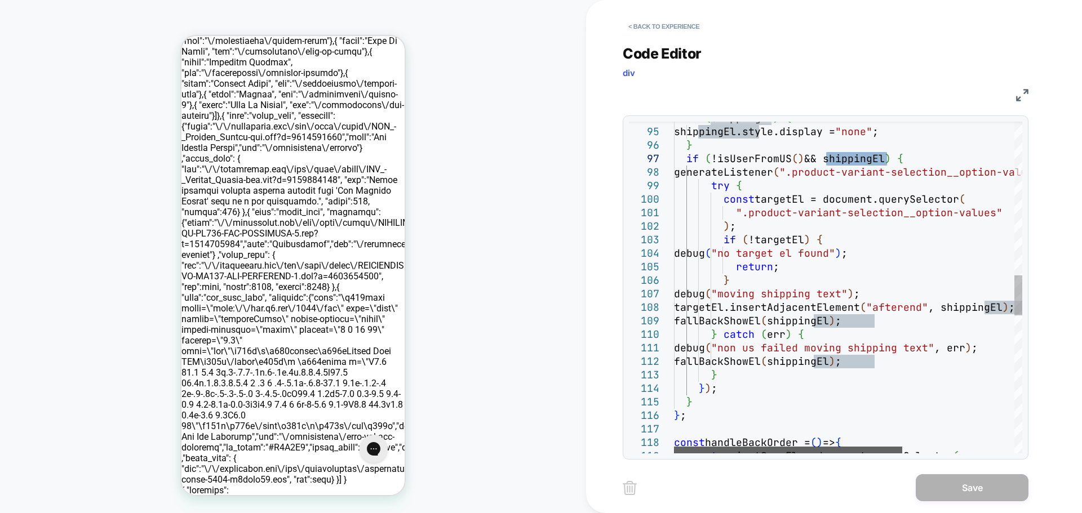
click at [815, 447] on div at bounding box center [788, 450] width 228 height 7
click at [842, 162] on div "if ( shippingEl ) { shippingEl.style.display = "none" ; } if ( !isUserFromUS ( …" at bounding box center [933, 224] width 519 height 2740
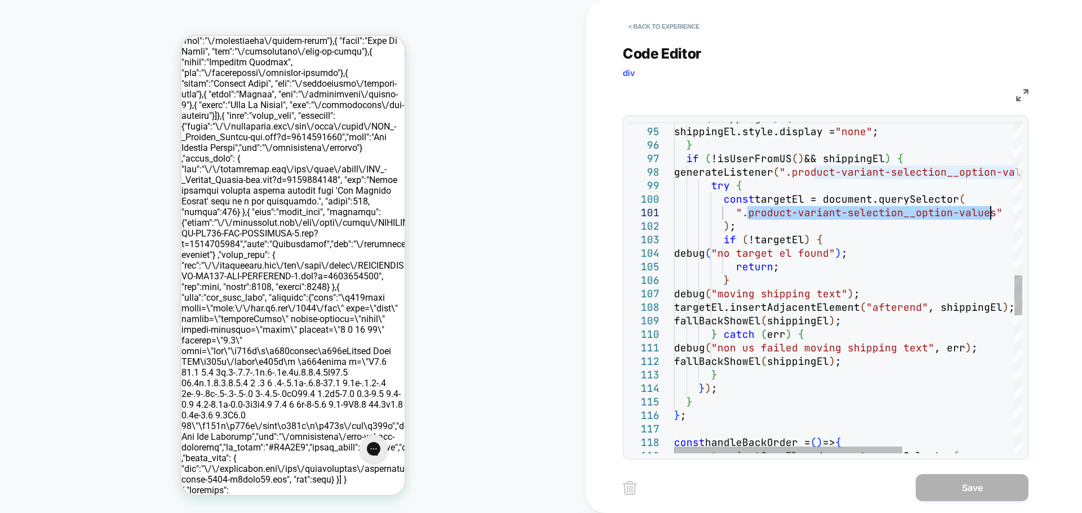
drag, startPoint x: 764, startPoint y: 214, endPoint x: 991, endPoint y: 215, distance: 227.2
click at [991, 215] on div "if ( shippingEl ) { shippingEl.style.display = "none" ; } if ( !isUserFromUS ( …" at bounding box center [933, 224] width 519 height 2740
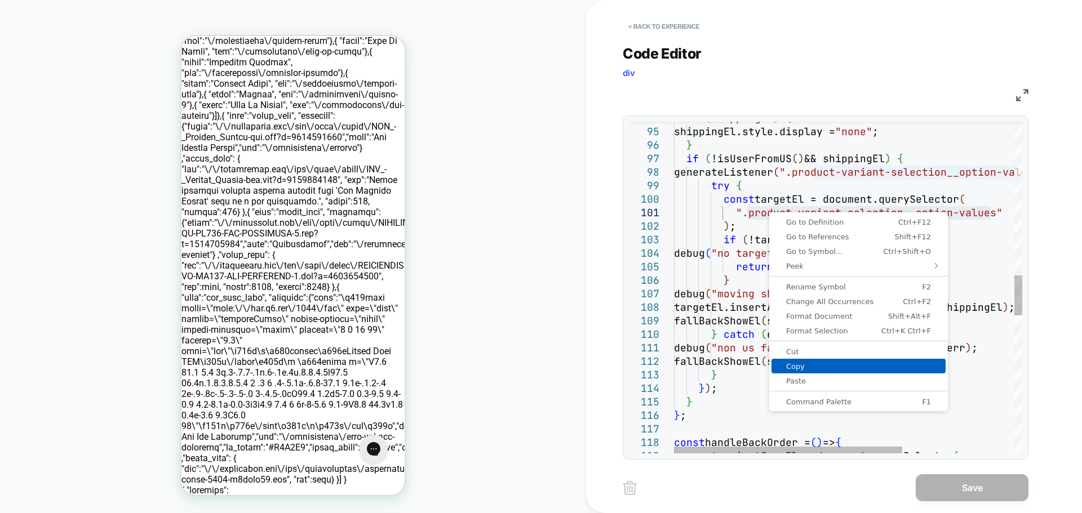
click at [841, 368] on span "Copy" at bounding box center [859, 366] width 174 height 7
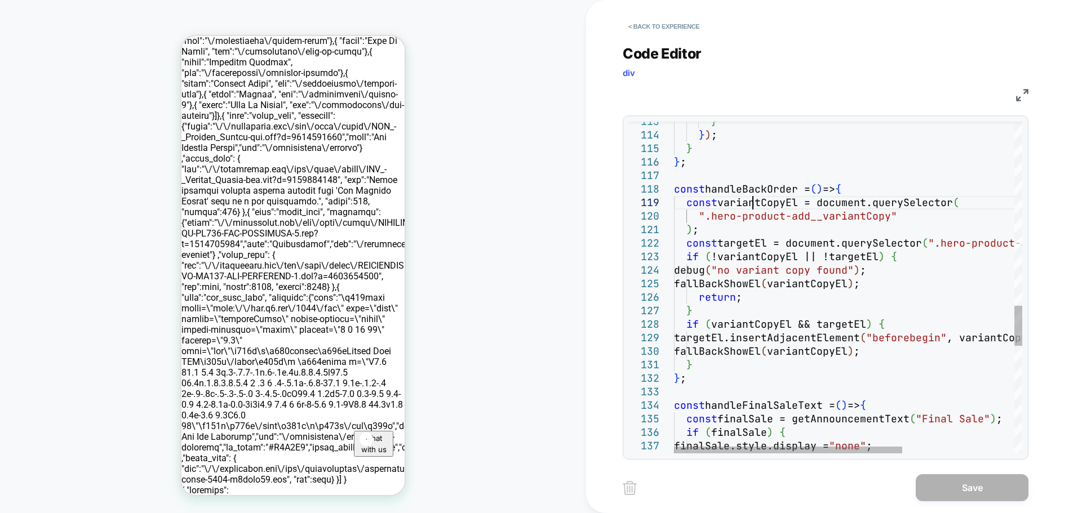
drag, startPoint x: 715, startPoint y: 216, endPoint x: 834, endPoint y: 219, distance: 118.4
drag, startPoint x: 887, startPoint y: 217, endPoint x: 709, endPoint y: 214, distance: 177.6
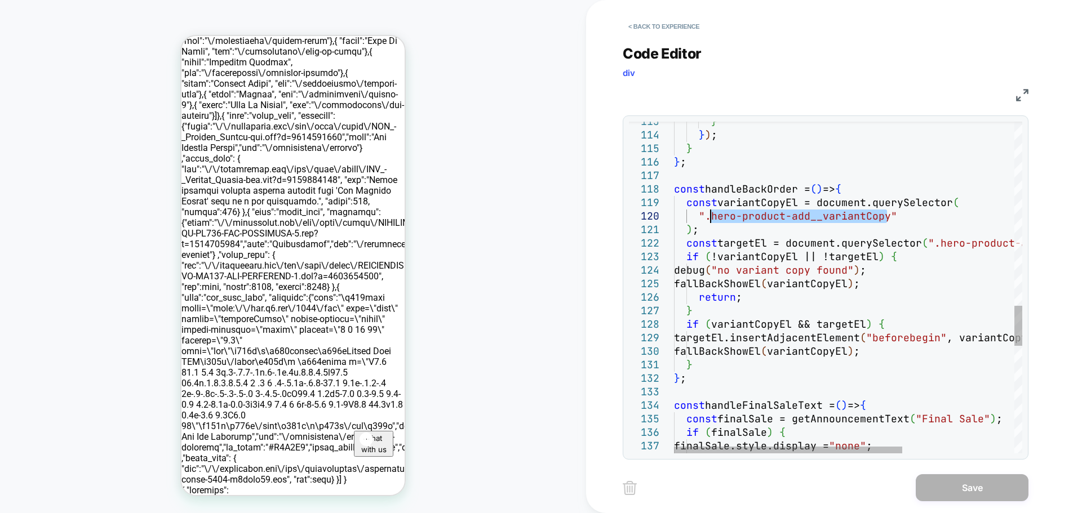
click at [796, 447] on div at bounding box center [789, 450] width 228 height 7
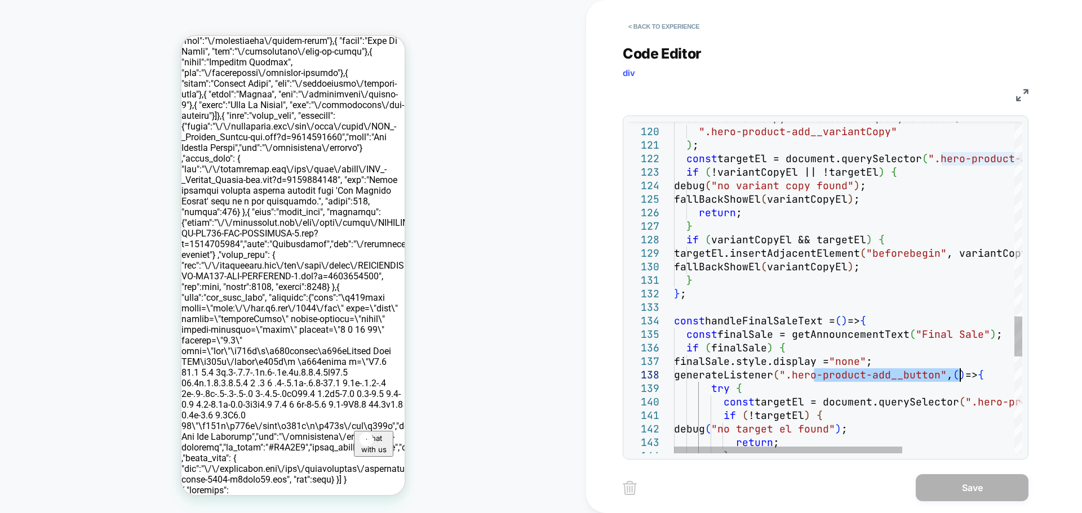
drag, startPoint x: 817, startPoint y: 374, endPoint x: 960, endPoint y: 374, distance: 143.7
drag, startPoint x: 922, startPoint y: 336, endPoint x: 985, endPoint y: 331, distance: 63.9
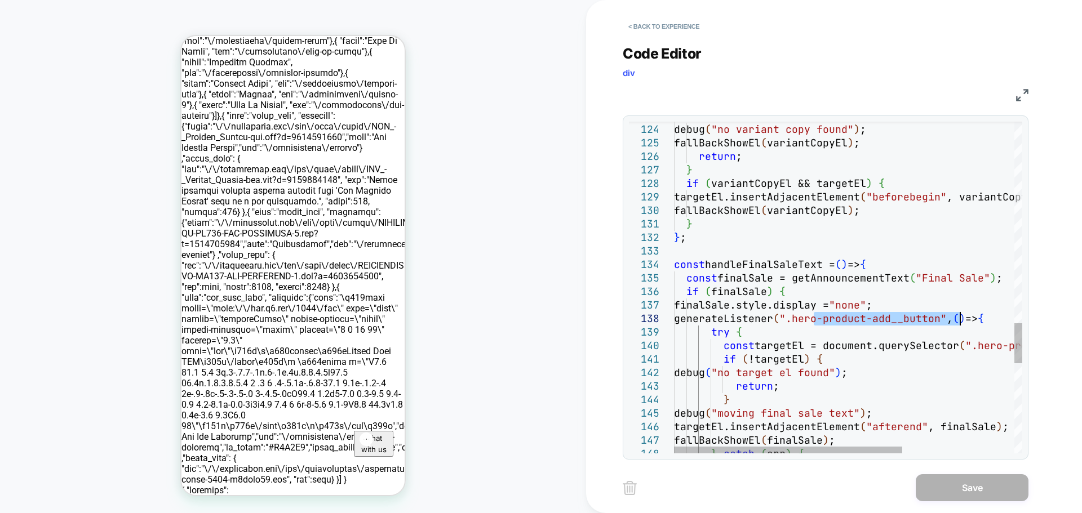
drag, startPoint x: 813, startPoint y: 320, endPoint x: 959, endPoint y: 322, distance: 146.0
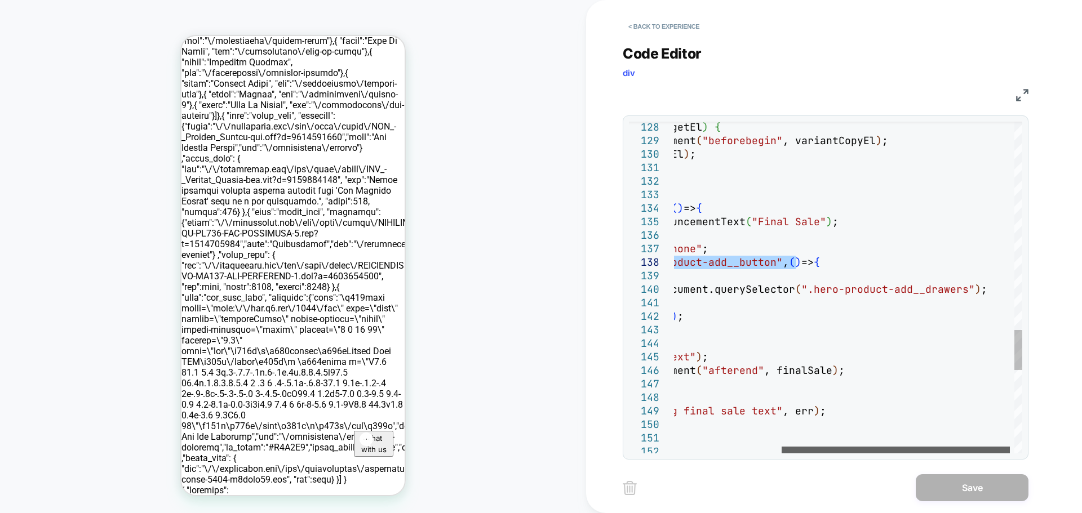
click at [880, 448] on div at bounding box center [896, 450] width 228 height 7
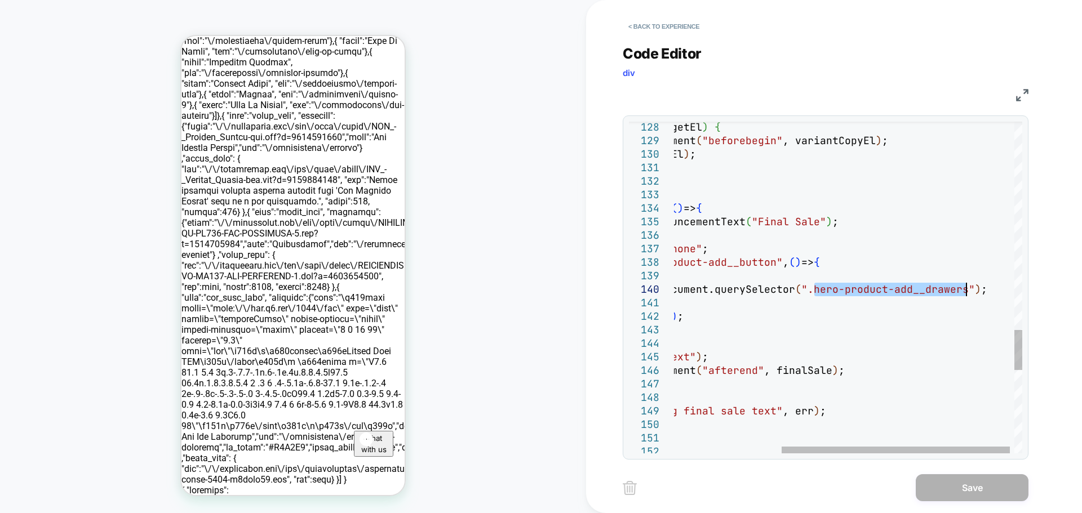
drag, startPoint x: 821, startPoint y: 288, endPoint x: 967, endPoint y: 285, distance: 146.0
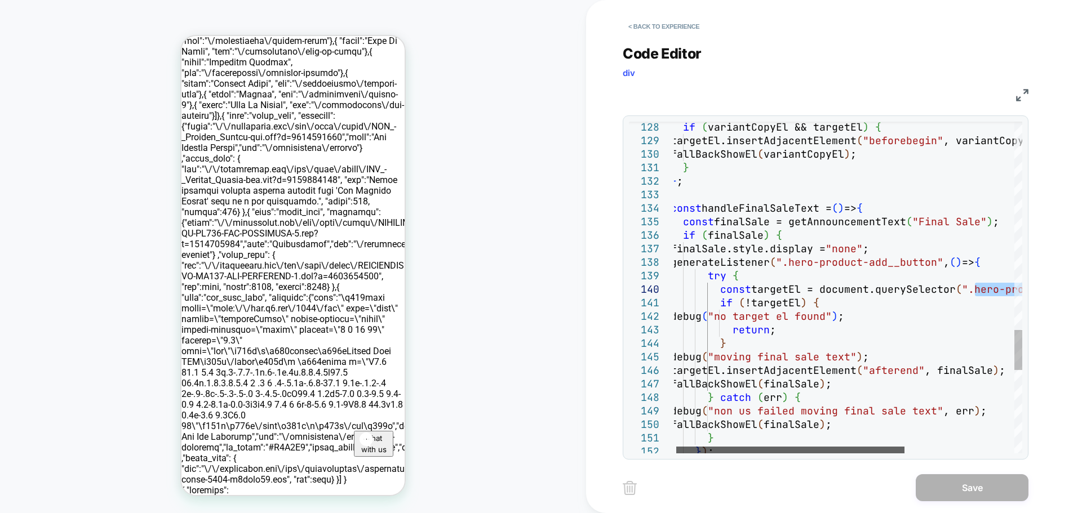
click at [718, 447] on div at bounding box center [790, 450] width 228 height 7
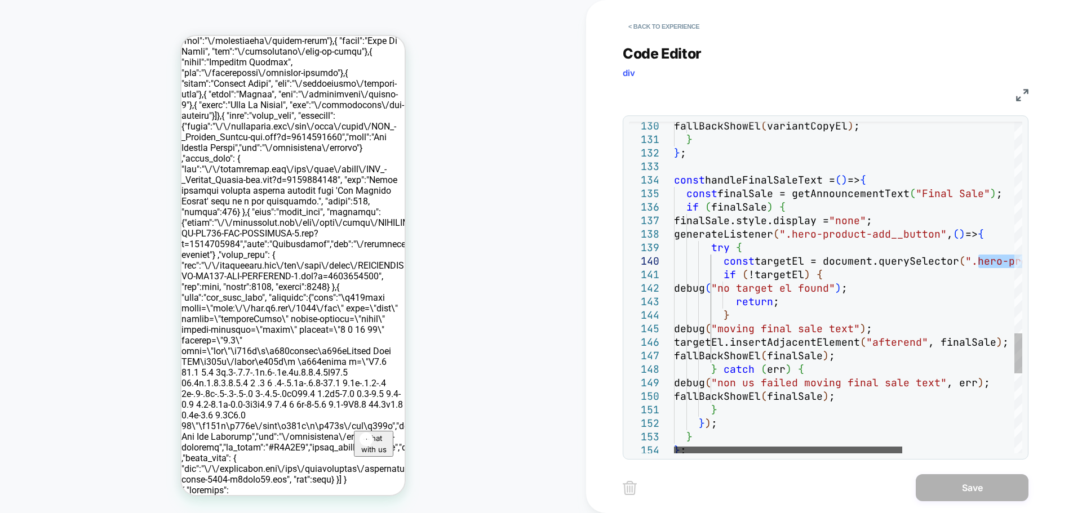
click at [853, 447] on div at bounding box center [788, 450] width 228 height 7
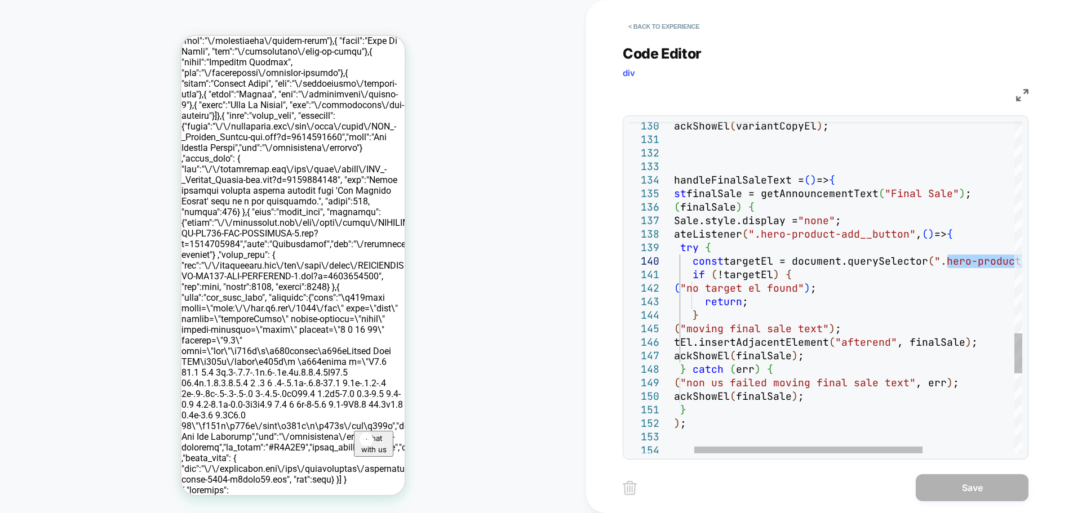
drag, startPoint x: 896, startPoint y: 194, endPoint x: 952, endPoint y: 191, distance: 55.9
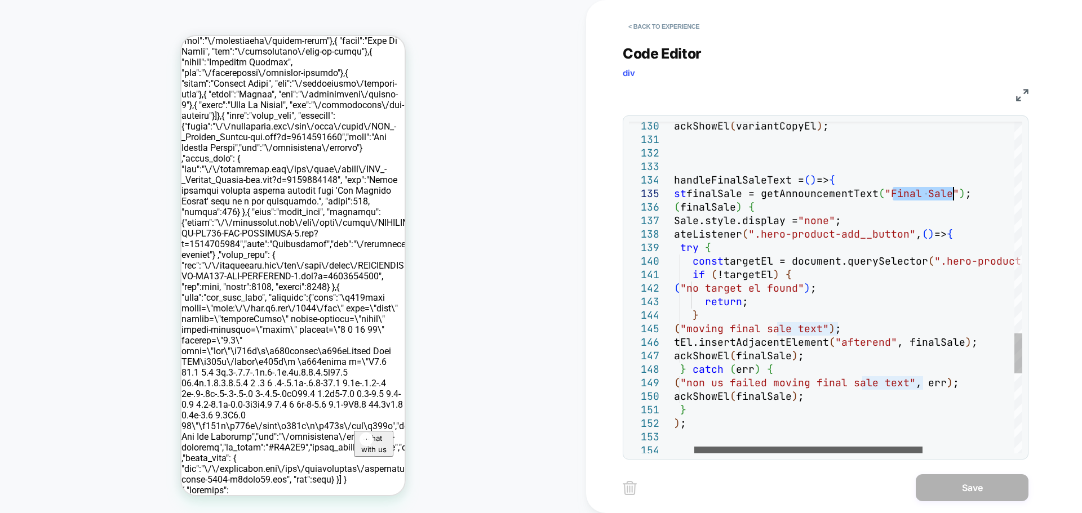
click at [763, 447] on div at bounding box center [808, 450] width 228 height 7
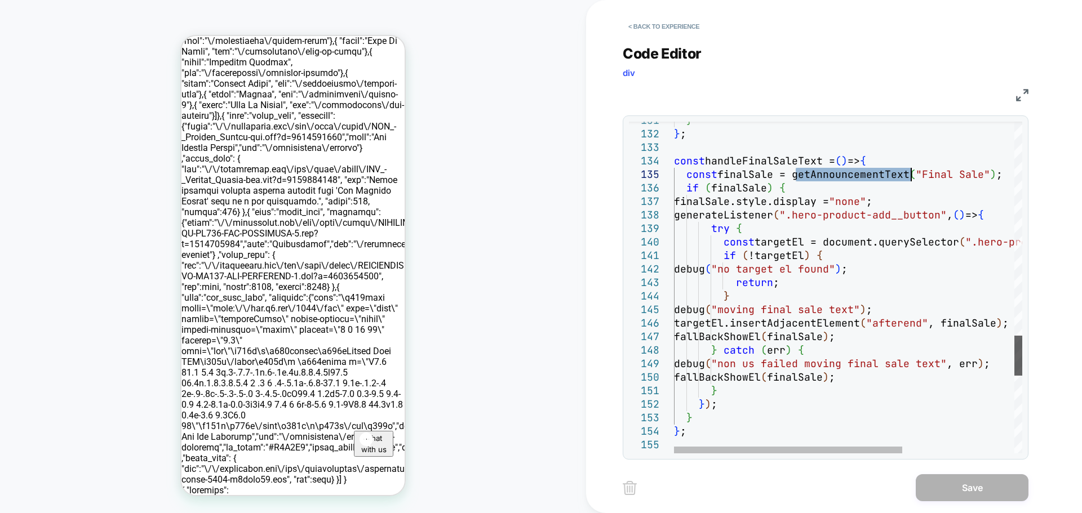
click at [1022, 352] on div at bounding box center [1019, 356] width 8 height 40
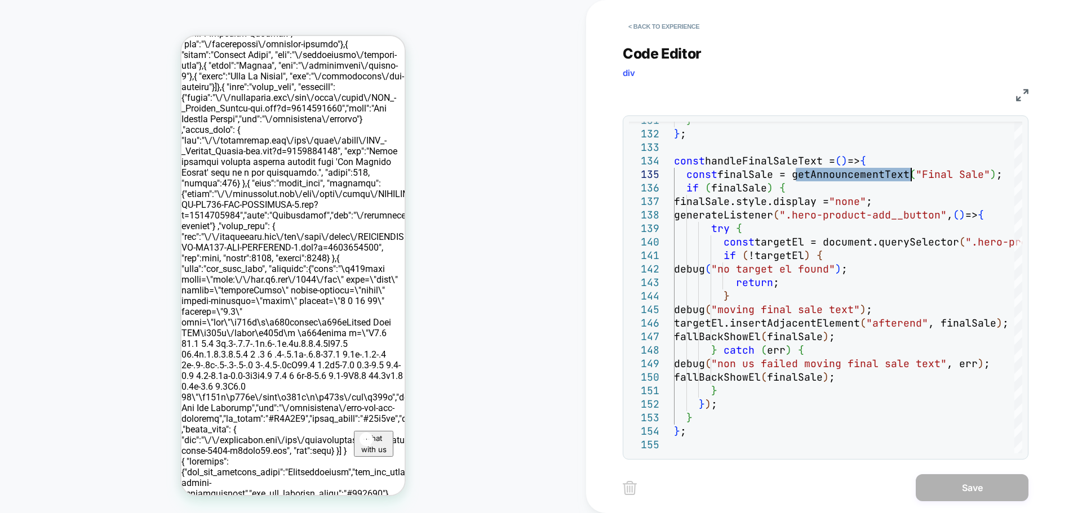
scroll to position [169, 0]
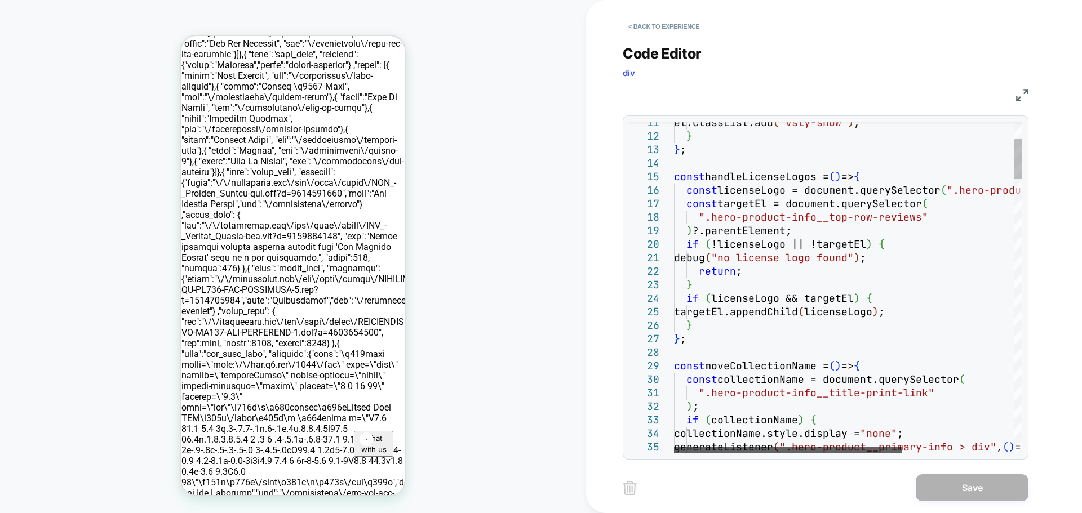
click at [793, 447] on div at bounding box center [788, 450] width 228 height 7
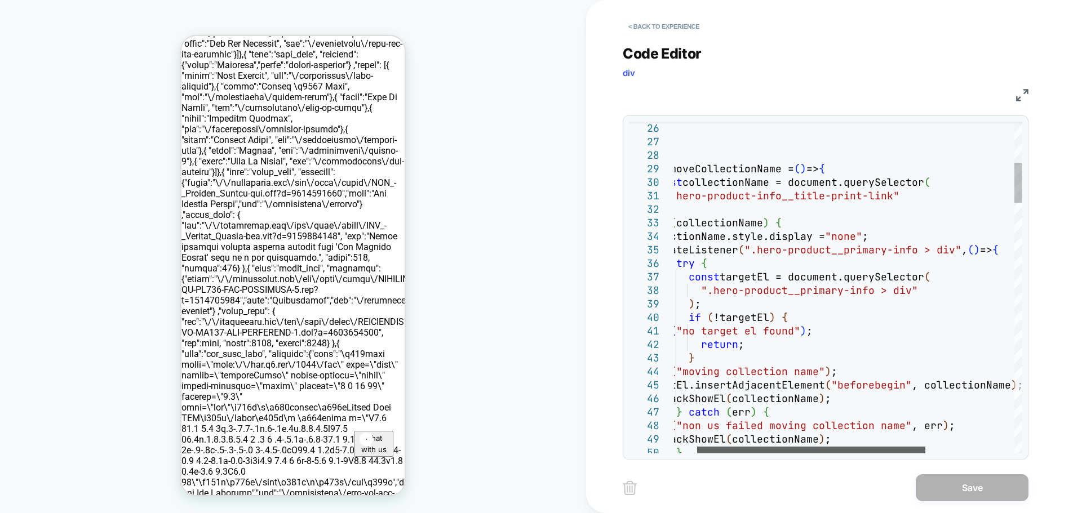
click at [786, 447] on div at bounding box center [811, 450] width 228 height 7
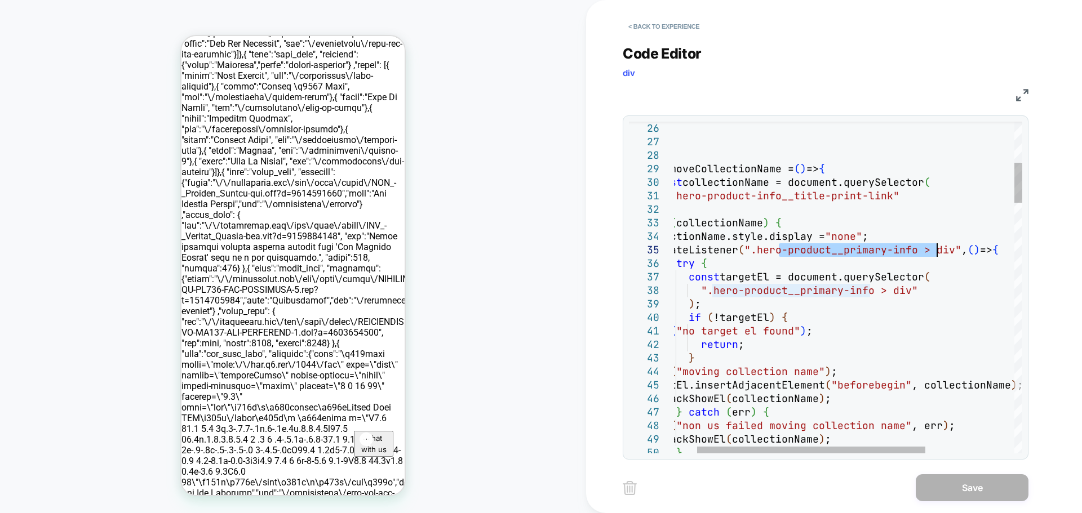
drag, startPoint x: 780, startPoint y: 248, endPoint x: 940, endPoint y: 246, distance: 160.1
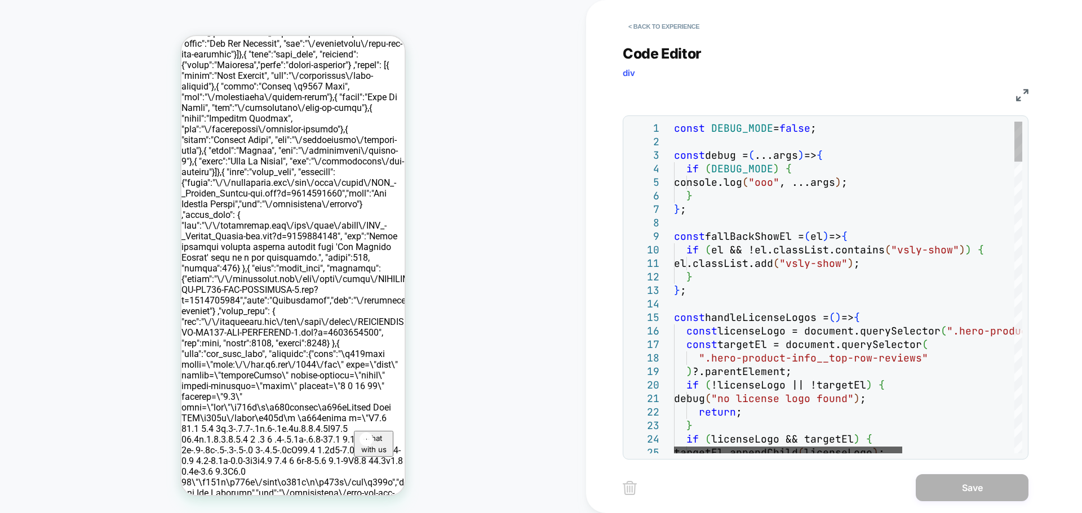
click at [823, 449] on div at bounding box center [788, 450] width 228 height 7
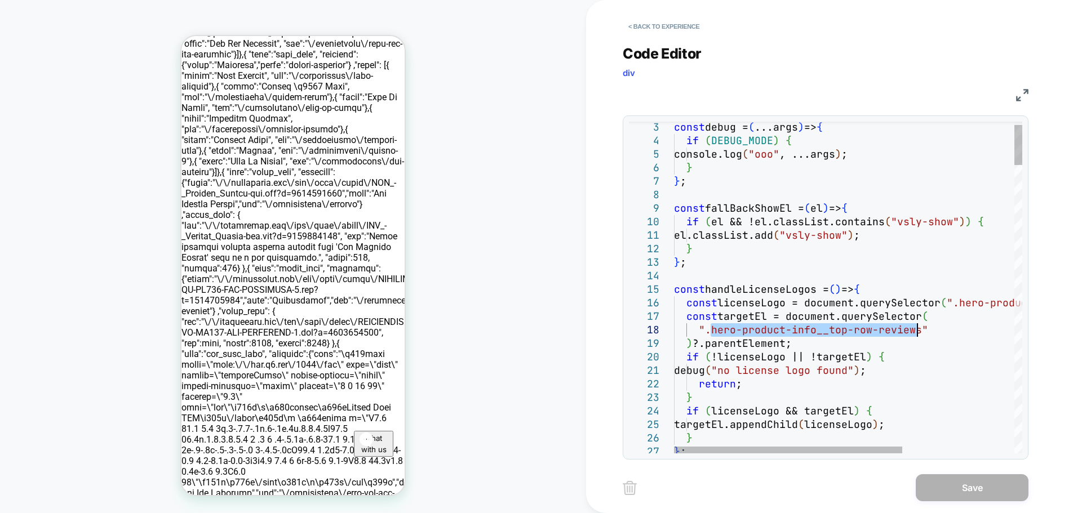
drag, startPoint x: 714, startPoint y: 330, endPoint x: 918, endPoint y: 331, distance: 204.6
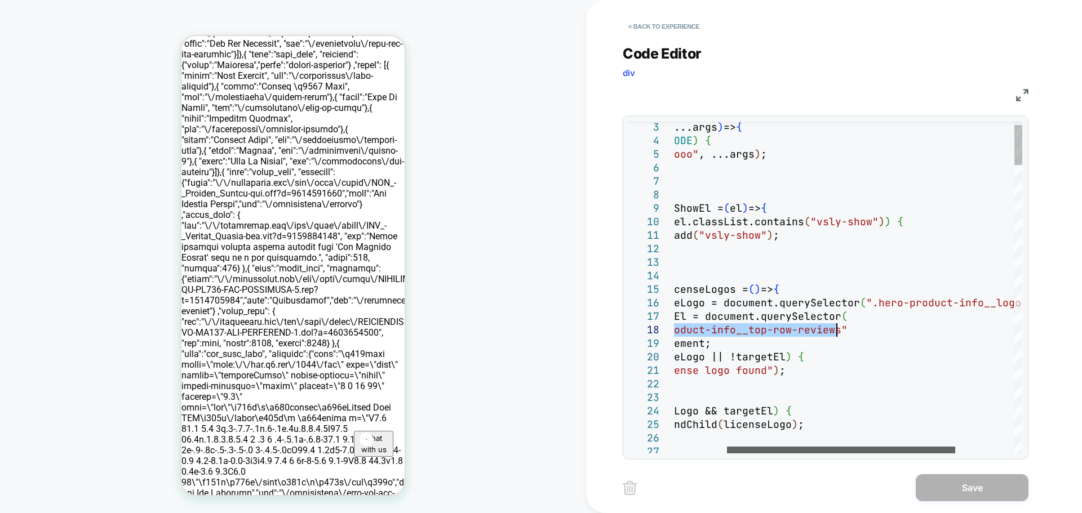
click at [892, 447] on div at bounding box center [841, 450] width 228 height 7
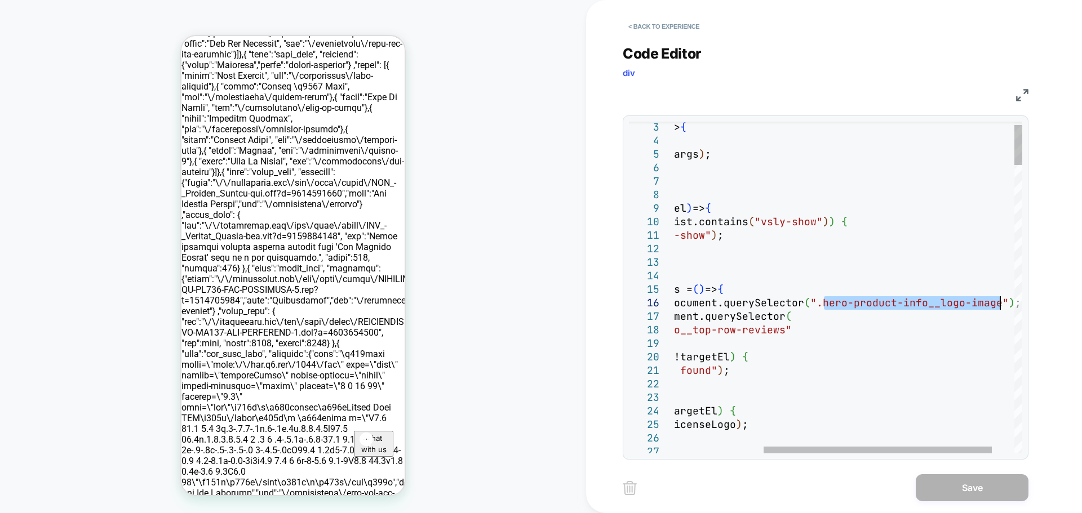
drag, startPoint x: 822, startPoint y: 303, endPoint x: 999, endPoint y: 304, distance: 177.6
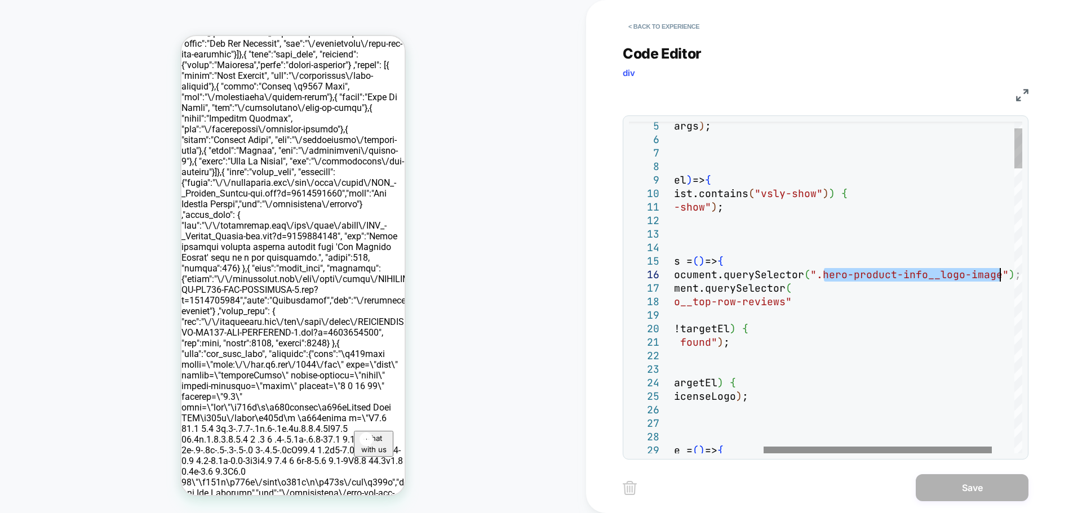
click at [764, 447] on div at bounding box center [878, 450] width 228 height 7
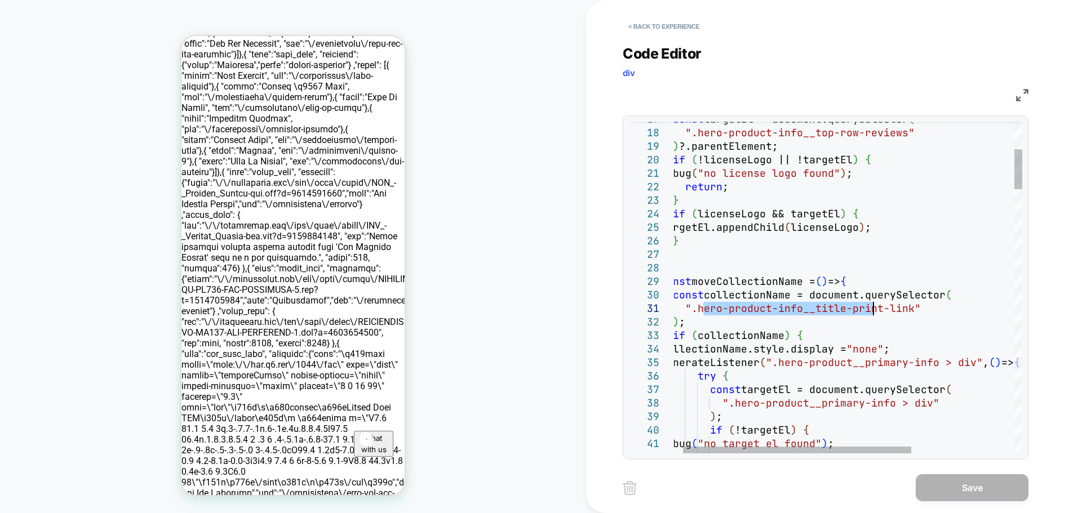
drag, startPoint x: 701, startPoint y: 308, endPoint x: 876, endPoint y: 311, distance: 175.3
drag, startPoint x: 699, startPoint y: 307, endPoint x: 910, endPoint y: 308, distance: 210.8
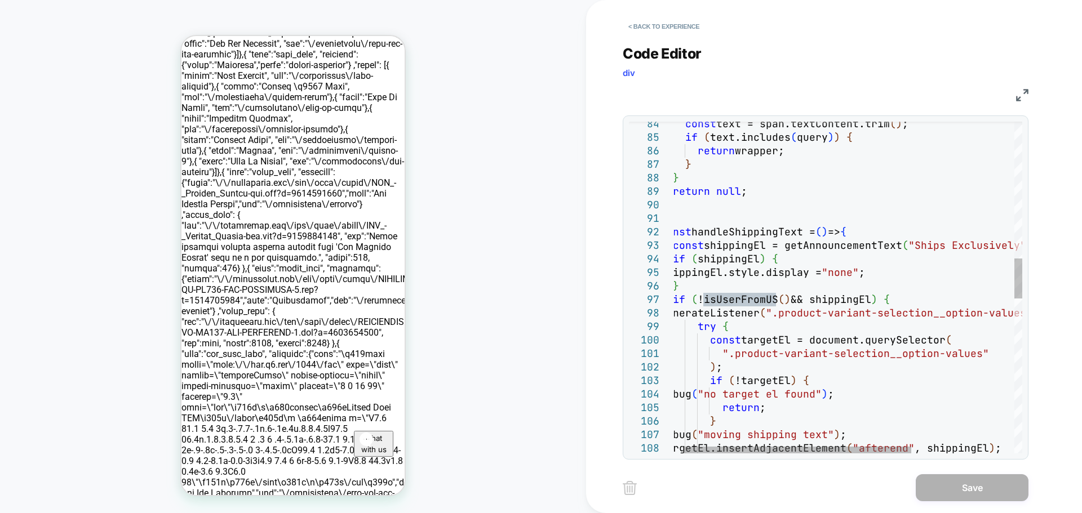
type textarea "**********"
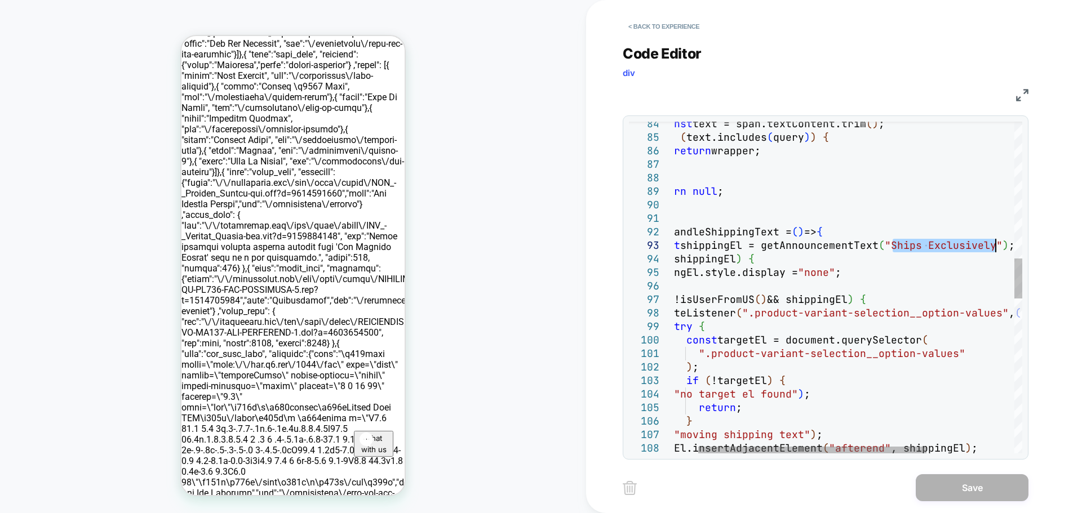
drag, startPoint x: 926, startPoint y: 245, endPoint x: 997, endPoint y: 247, distance: 71.6
click at [997, 247] on div "const text = span.textContent.trim ( ) ; if ( text.includes ( query ) ) { retur…" at bounding box center [896, 364] width 519 height 2740
